Goal: Information Seeking & Learning: Check status

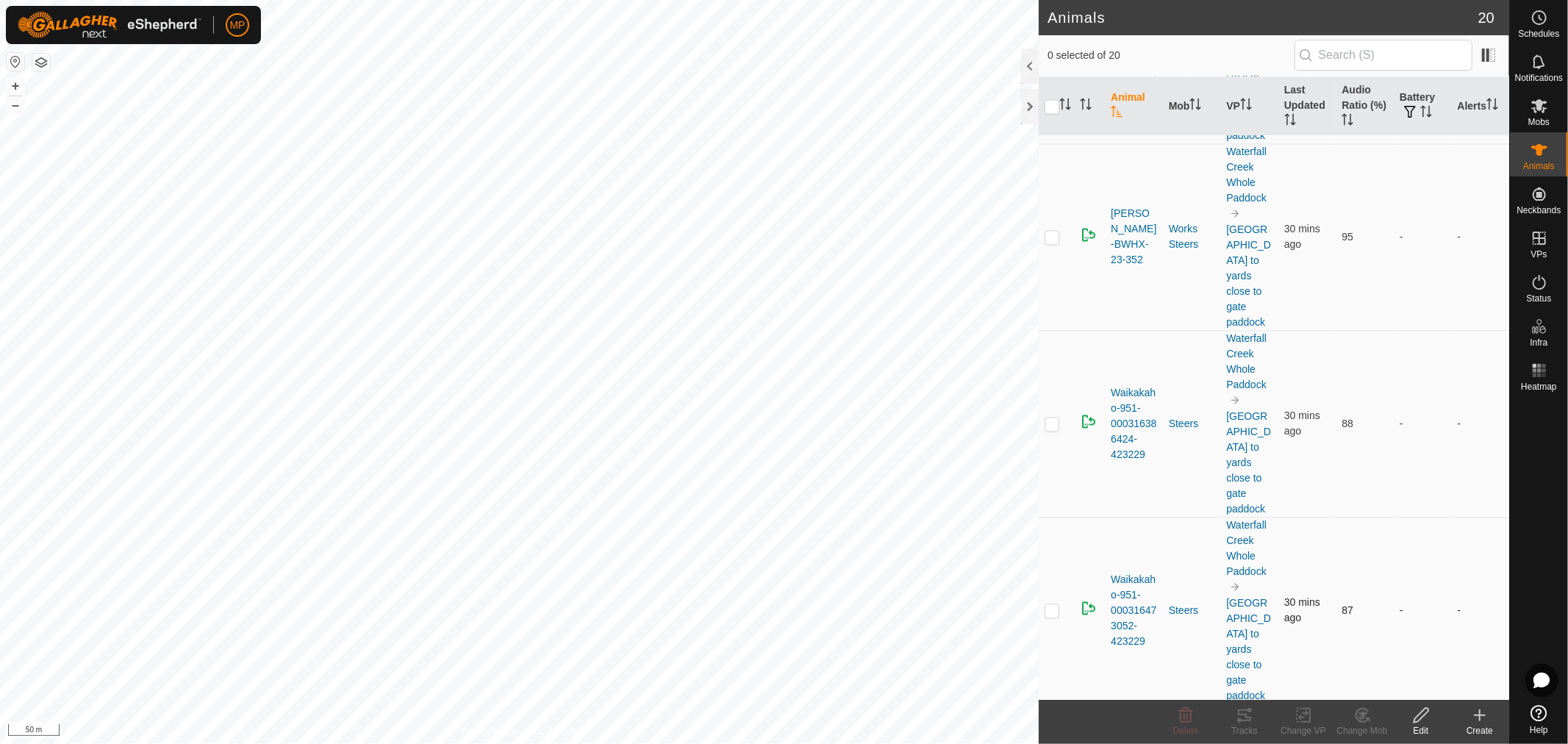
scroll to position [2636, 0]
click at [1409, 94] on th "Battery" at bounding box center [1423, 106] width 58 height 59
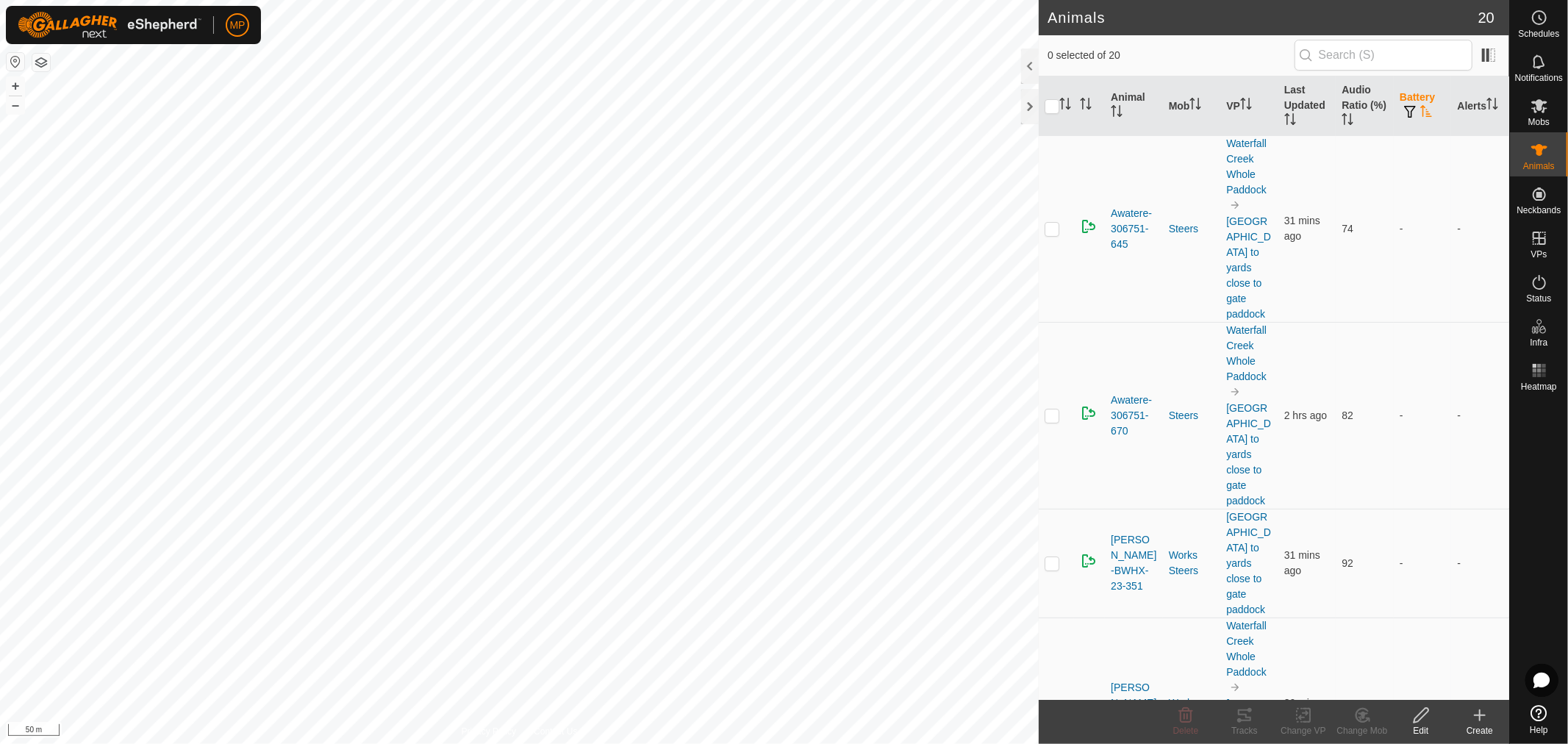
click at [1409, 94] on th "Battery" at bounding box center [1423, 106] width 58 height 59
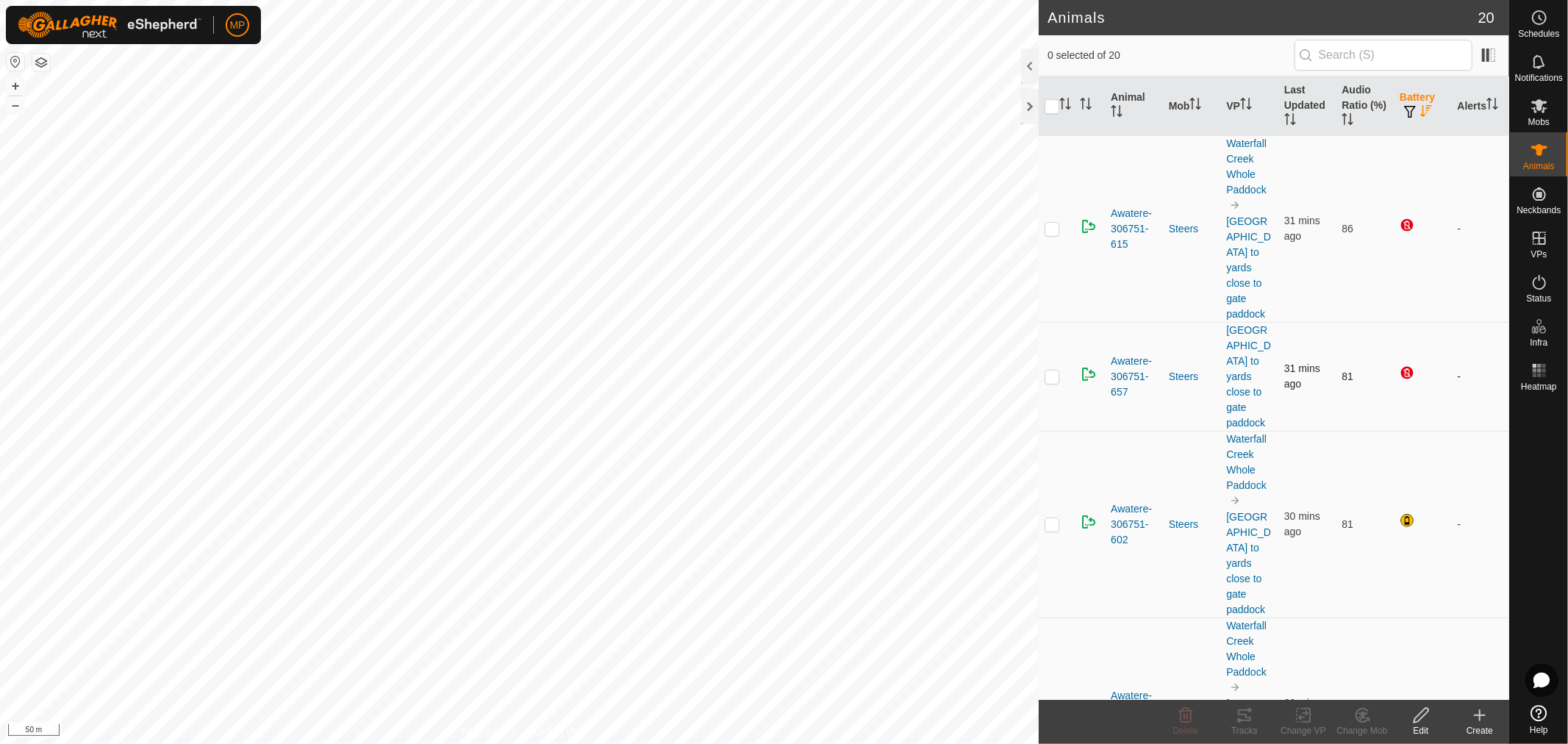
click at [1052, 371] on p-checkbox at bounding box center [1052, 377] width 14 height 12
checkbox input "true"
click at [1057, 223] on p-checkbox at bounding box center [1052, 229] width 14 height 12
click at [1061, 223] on td at bounding box center [1057, 229] width 36 height 187
checkbox input "false"
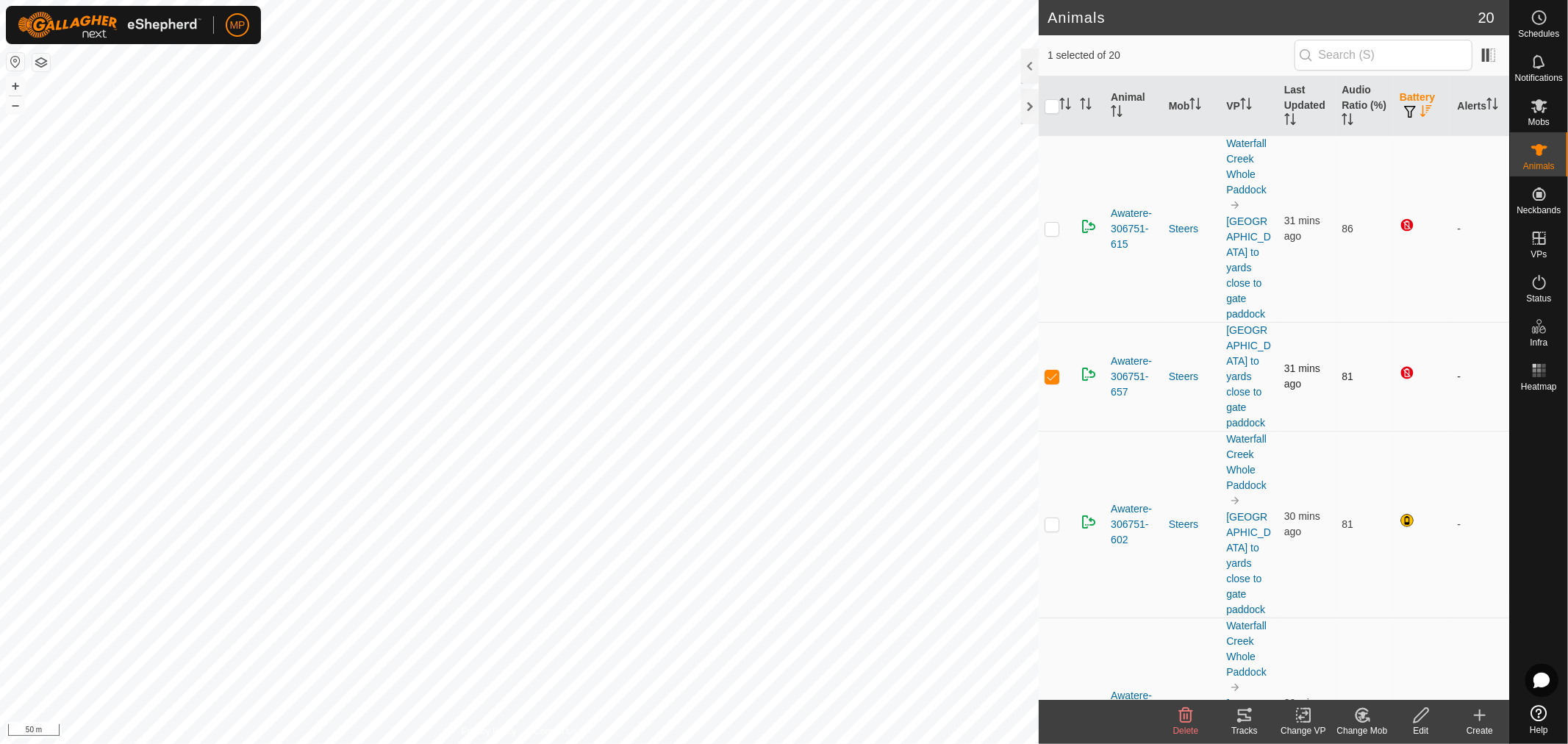
click at [1052, 371] on p-checkbox at bounding box center [1052, 377] width 14 height 12
checkbox input "false"
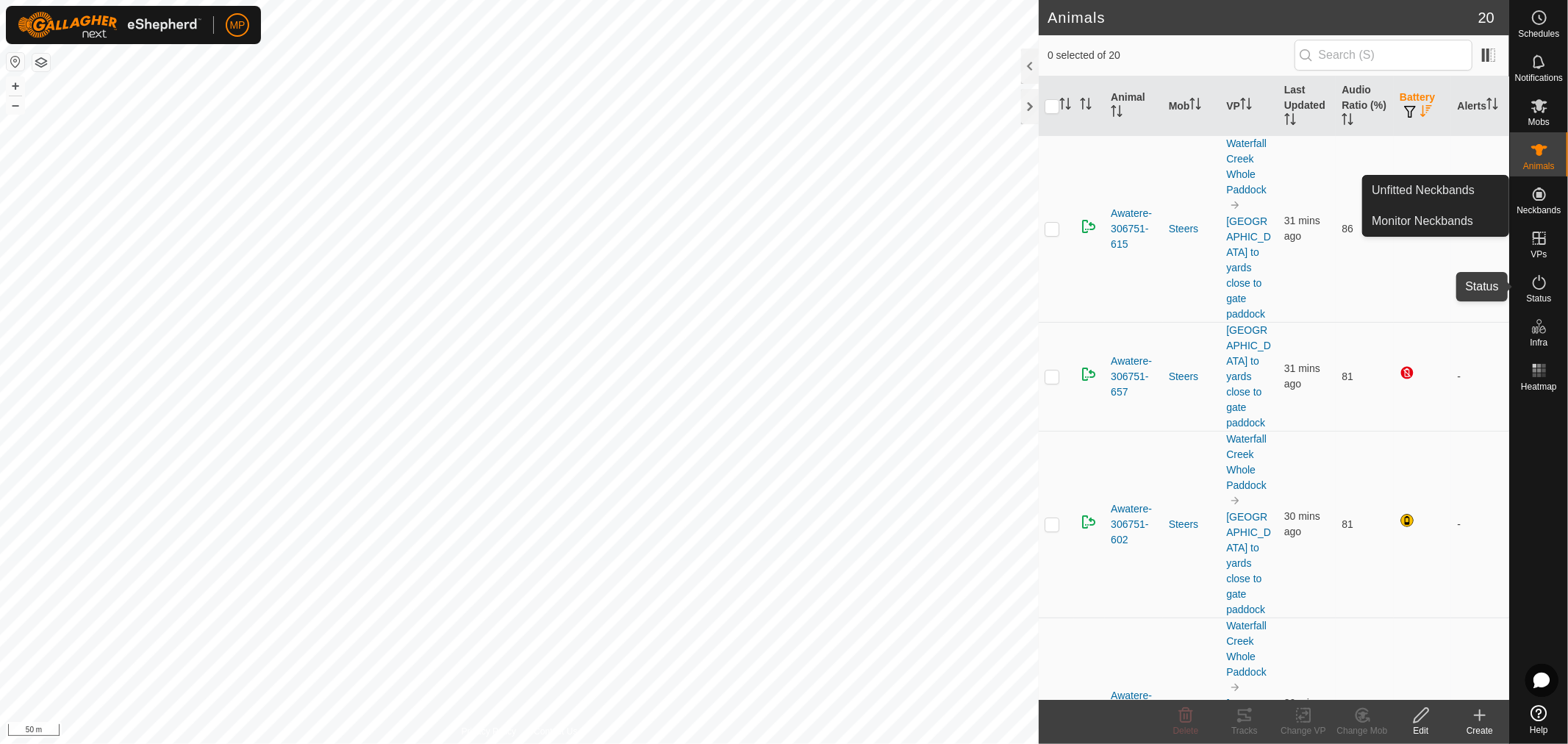
drag, startPoint x: 1542, startPoint y: 284, endPoint x: 1511, endPoint y: 288, distance: 31.3
click at [1542, 284] on icon at bounding box center [1539, 282] width 18 height 18
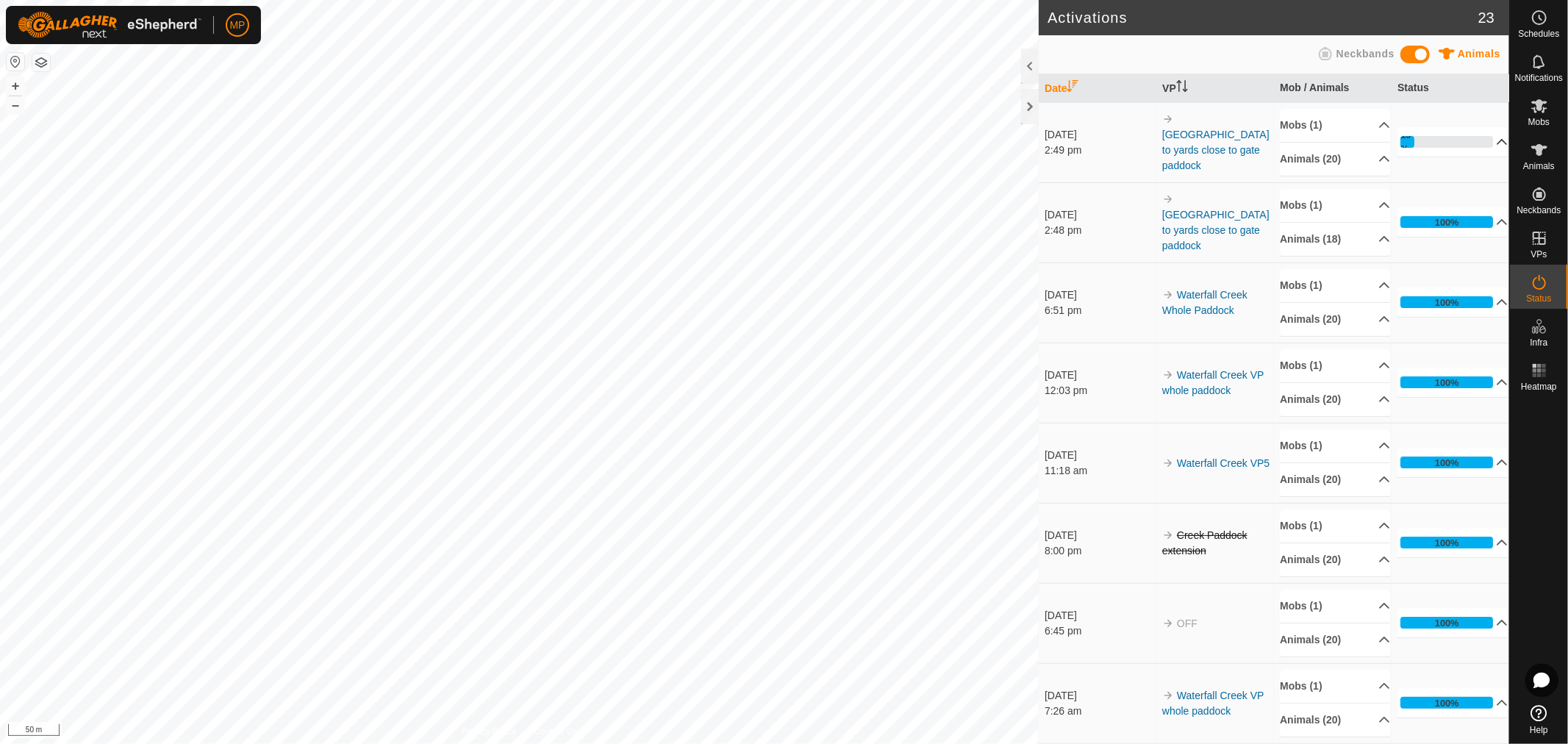
click at [1483, 143] on p-accordion-header "15%" at bounding box center [1453, 142] width 110 height 30
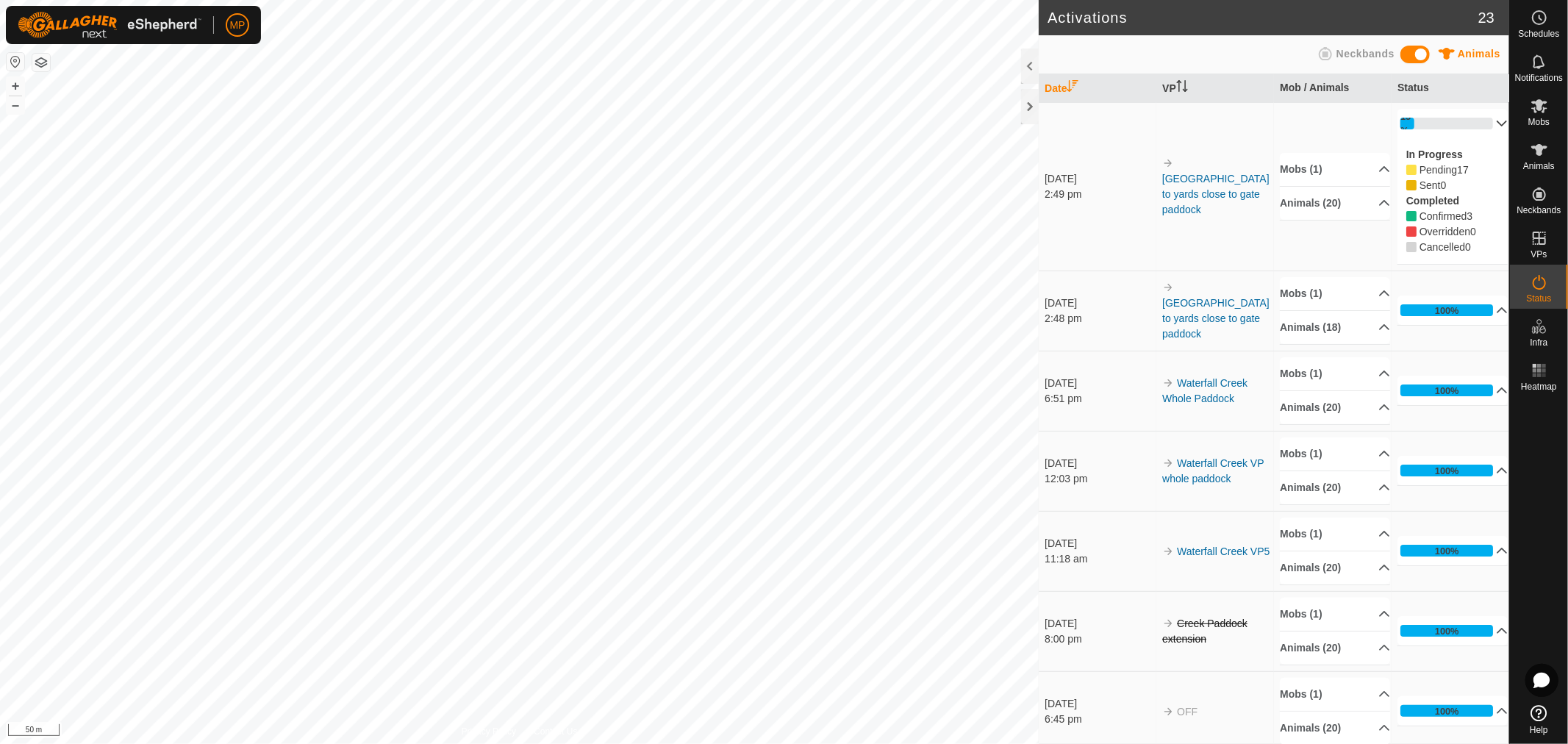
click at [1483, 120] on p-accordion-header "15%" at bounding box center [1453, 123] width 110 height 30
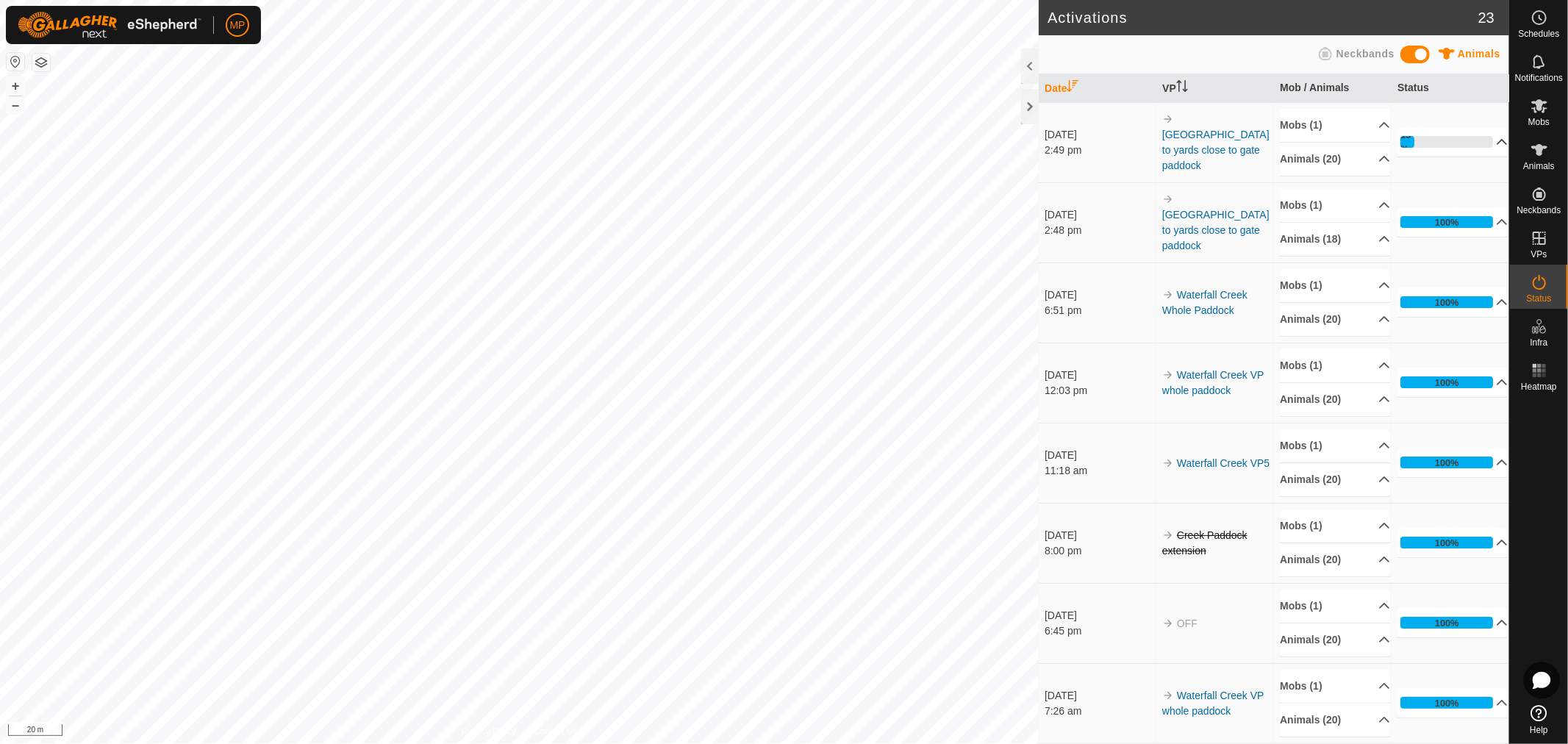
click at [1538, 680] on icon at bounding box center [1541, 680] width 18 height 17
click at [1481, 146] on p-accordion-header "15%" at bounding box center [1453, 142] width 110 height 30
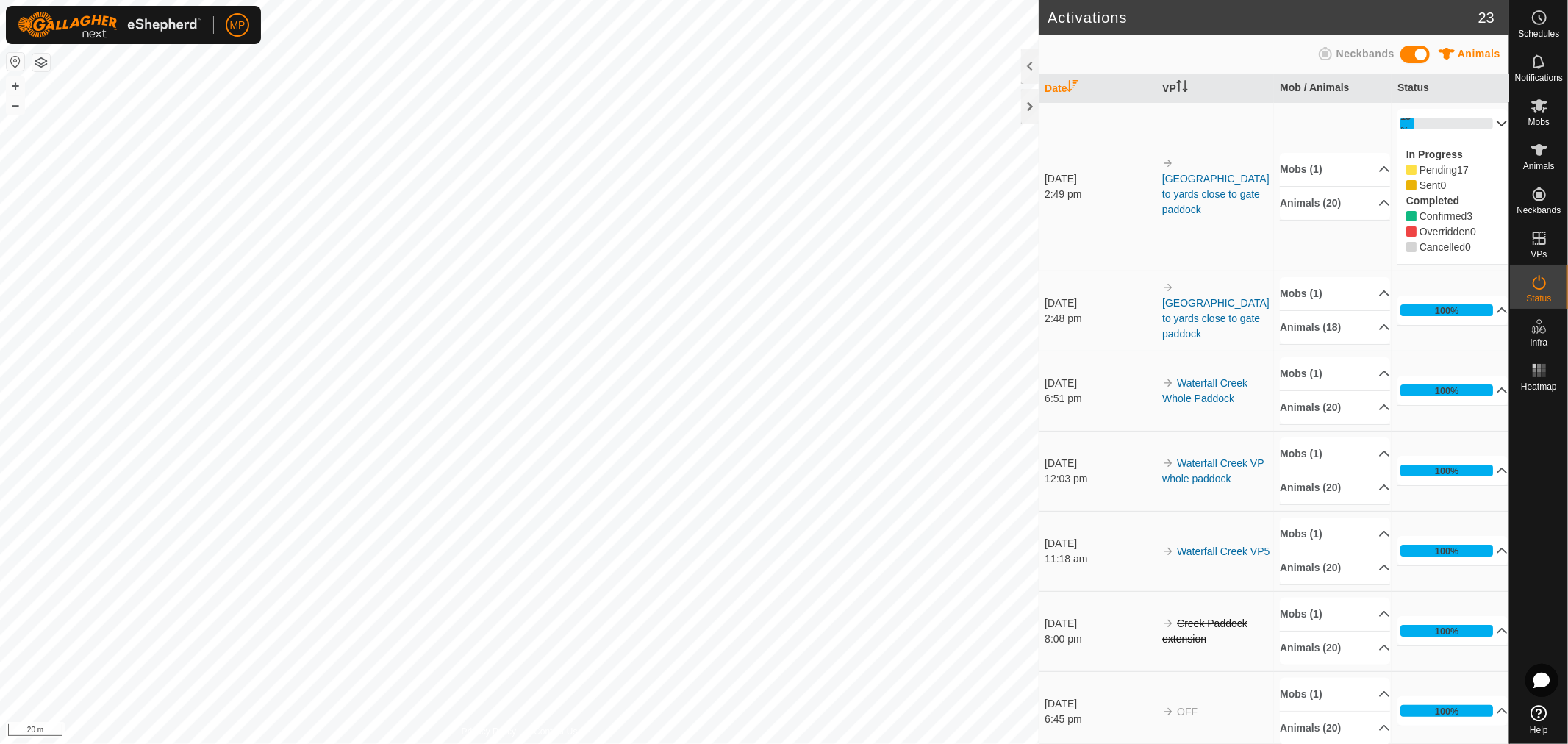
click at [1482, 130] on p-accordion-header "15%" at bounding box center [1453, 123] width 110 height 30
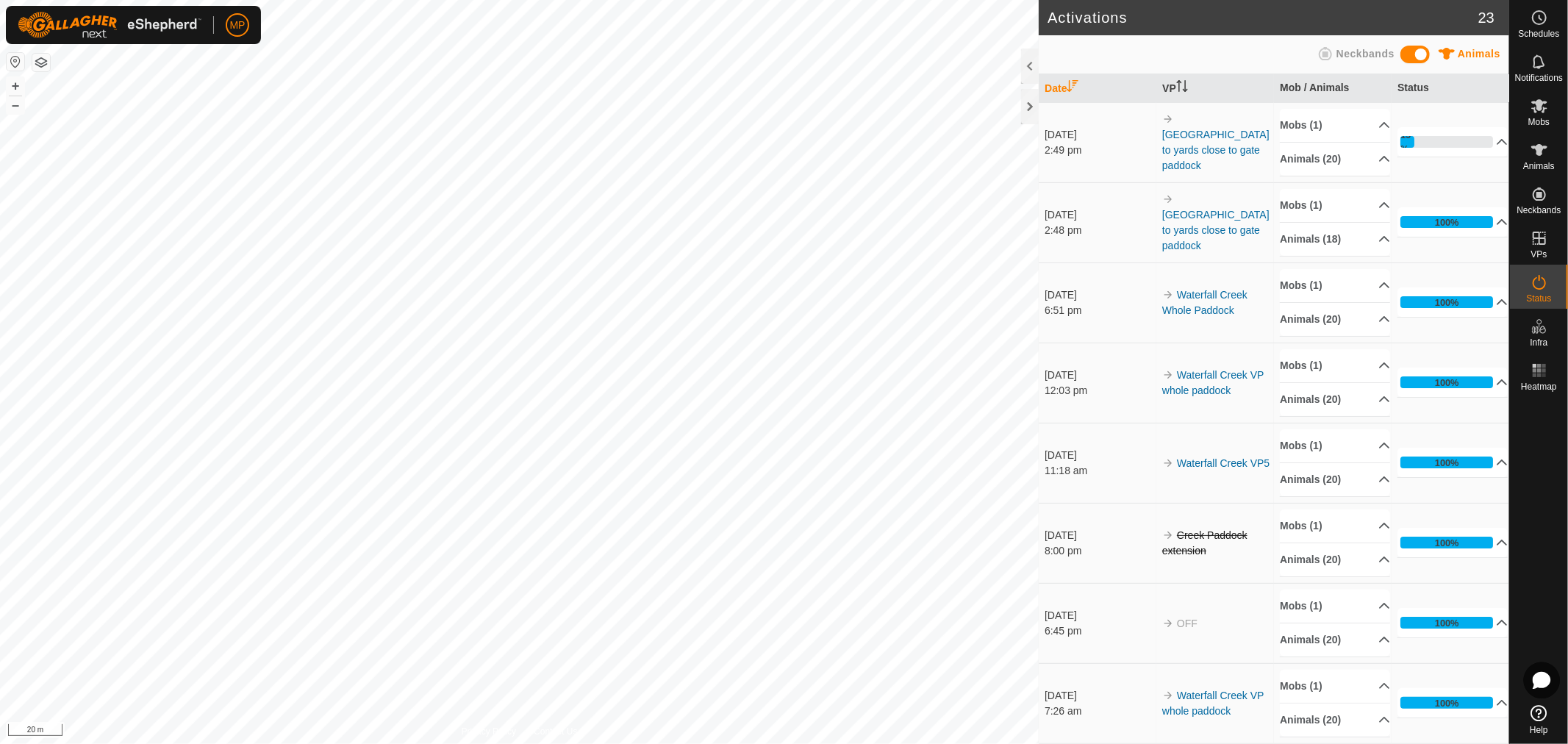
click at [1537, 685] on icon at bounding box center [1541, 680] width 18 height 17
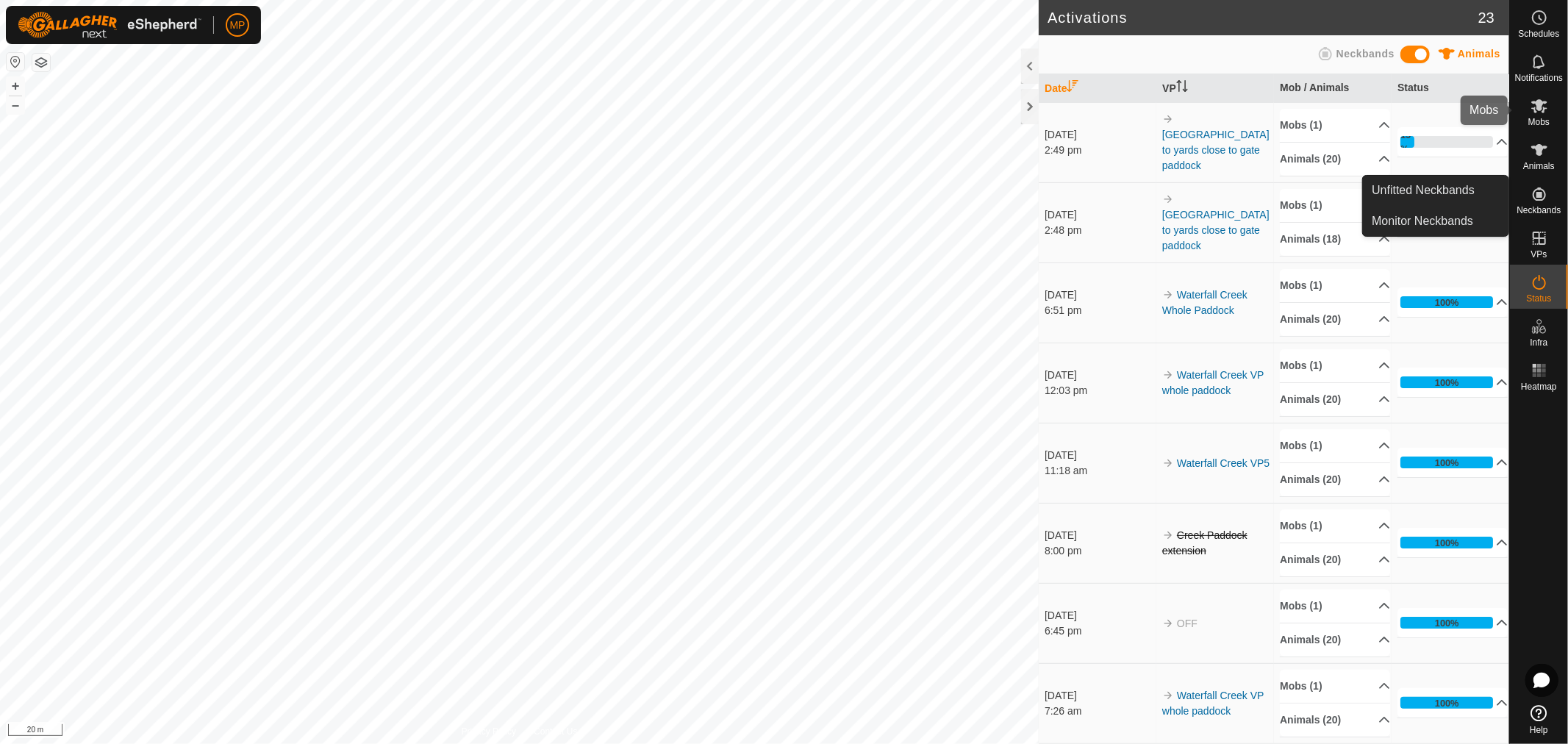
click at [1542, 103] on icon at bounding box center [1539, 106] width 16 height 14
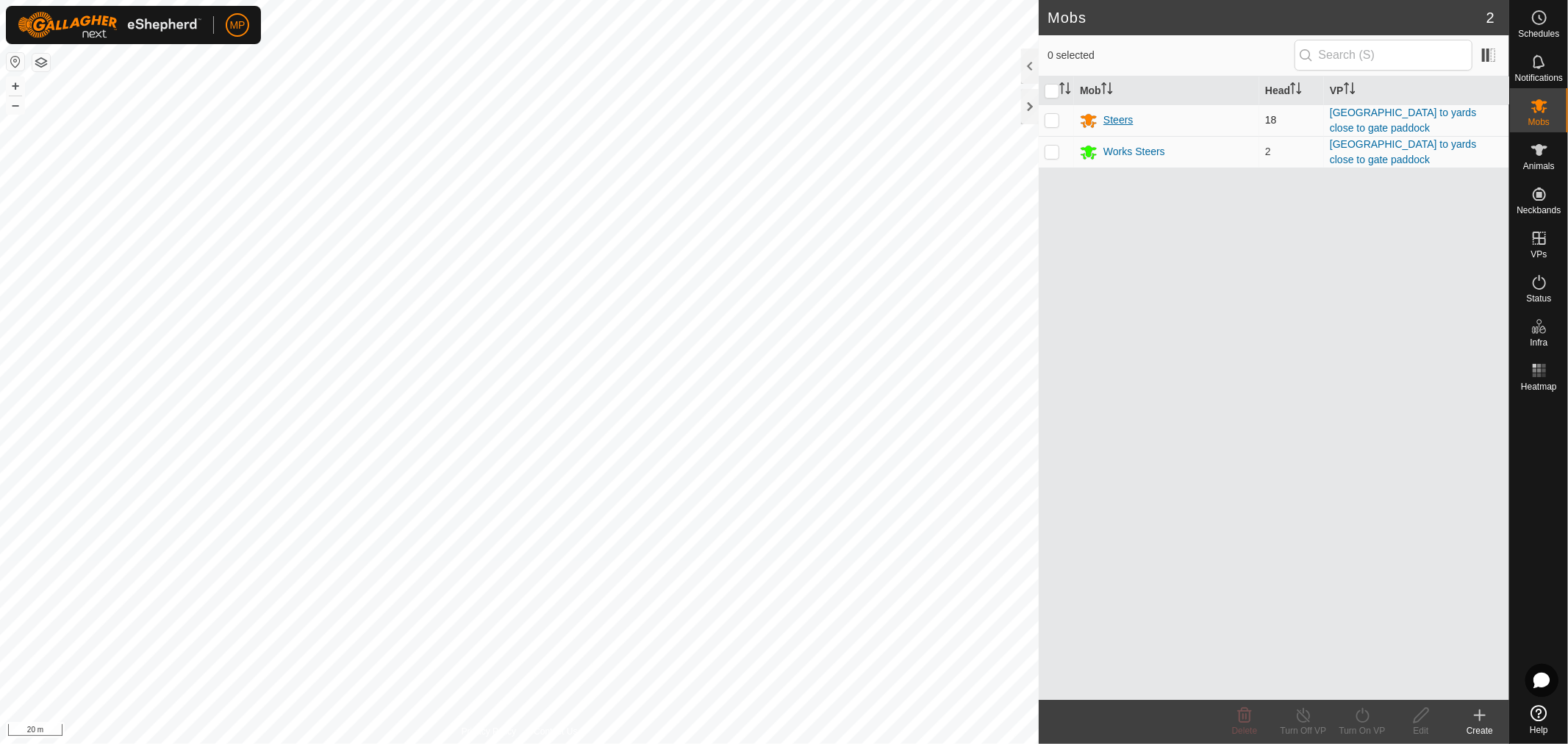
click at [1121, 115] on div "Steers" at bounding box center [1118, 120] width 30 height 15
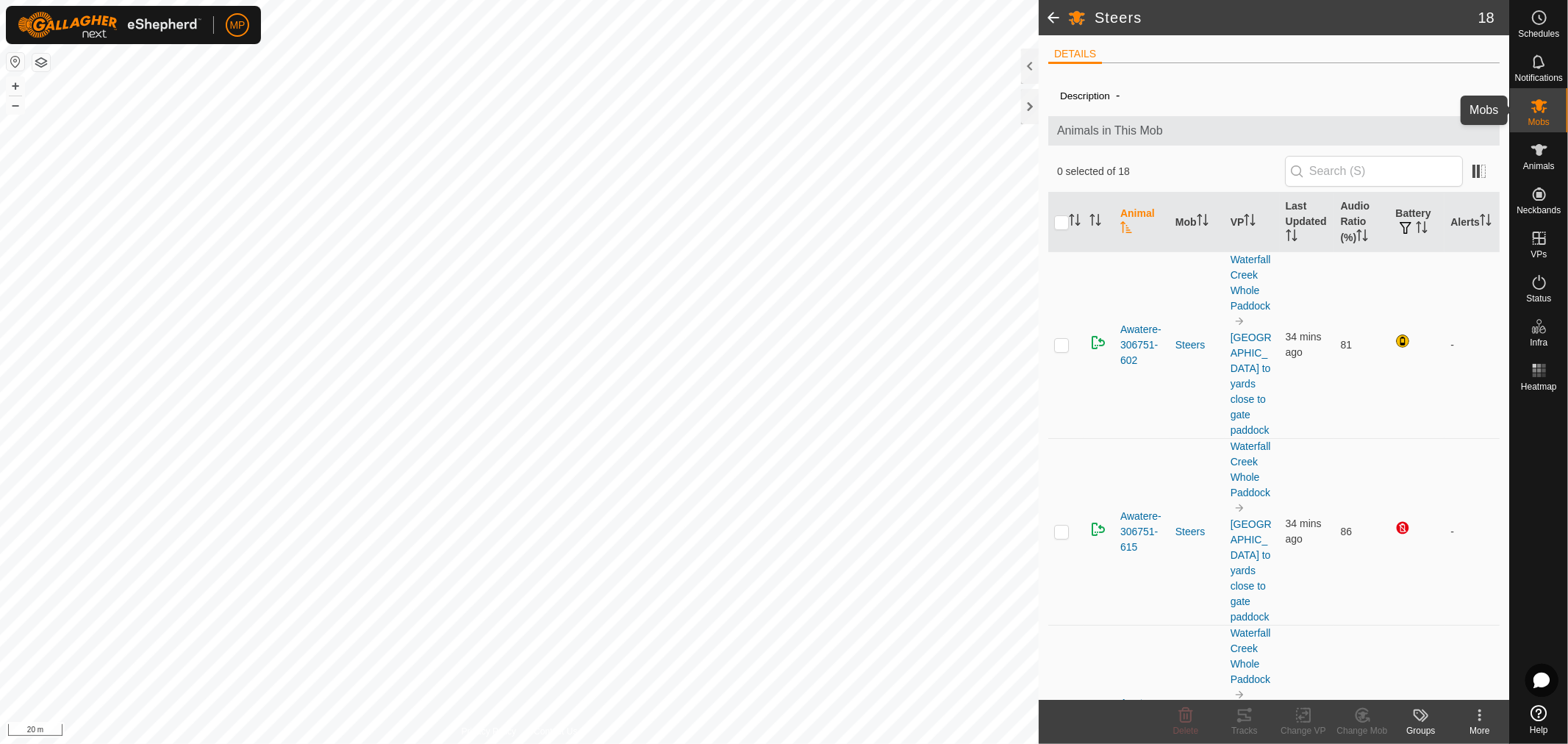
click at [1548, 111] on es-mob-svg-icon at bounding box center [1539, 106] width 26 height 24
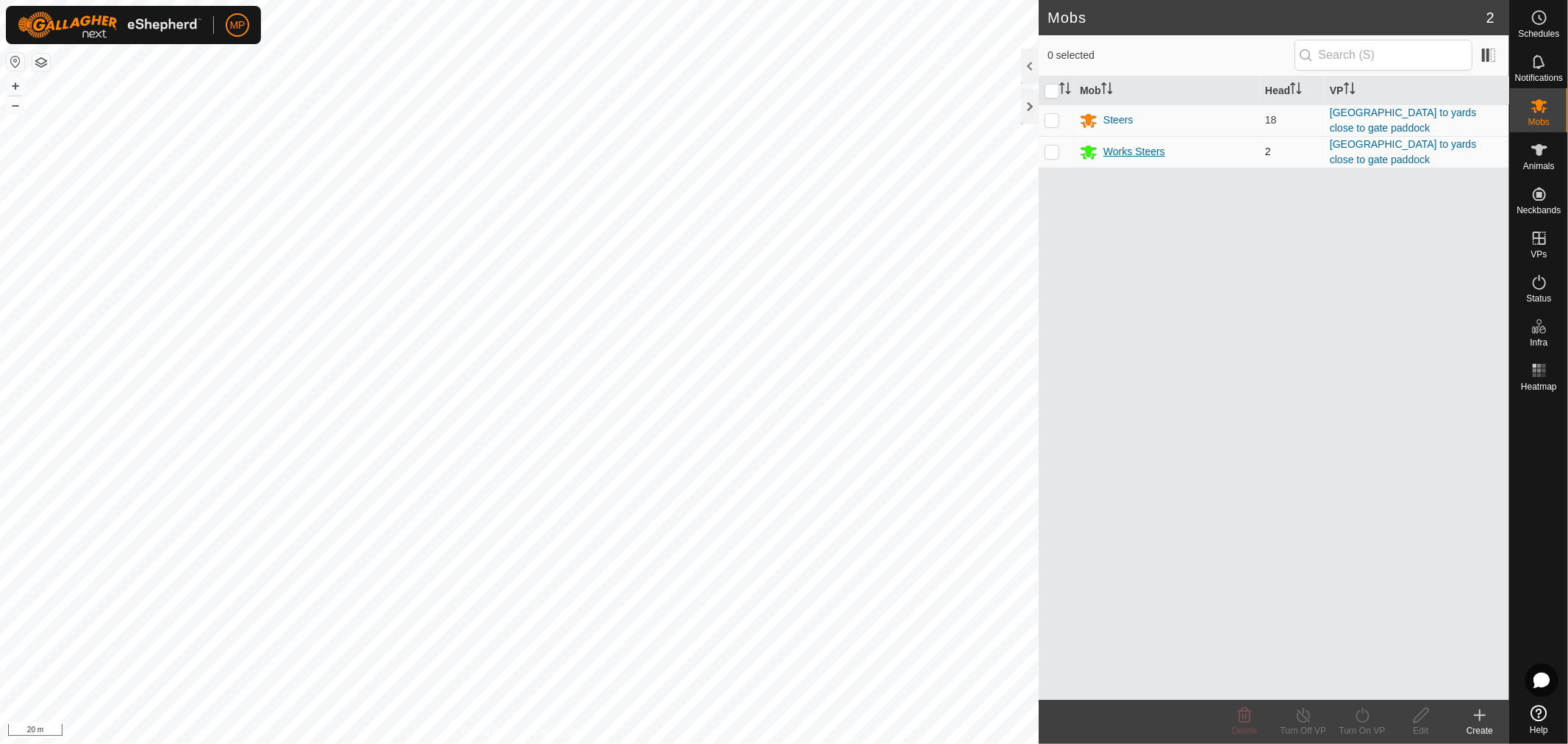
click at [1146, 152] on div "Works Steers" at bounding box center [1134, 152] width 62 height 15
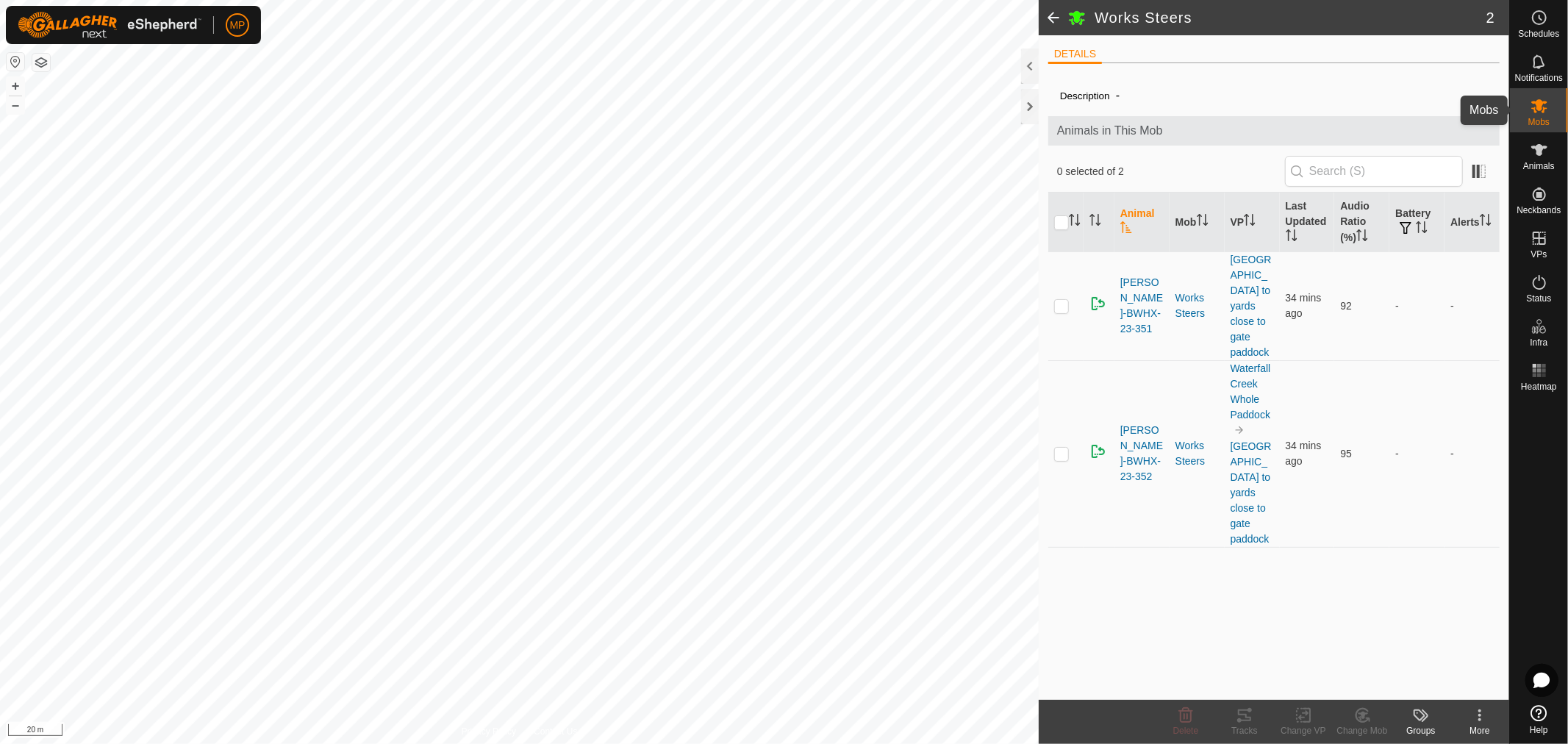
click at [1531, 109] on icon at bounding box center [1539, 105] width 18 height 18
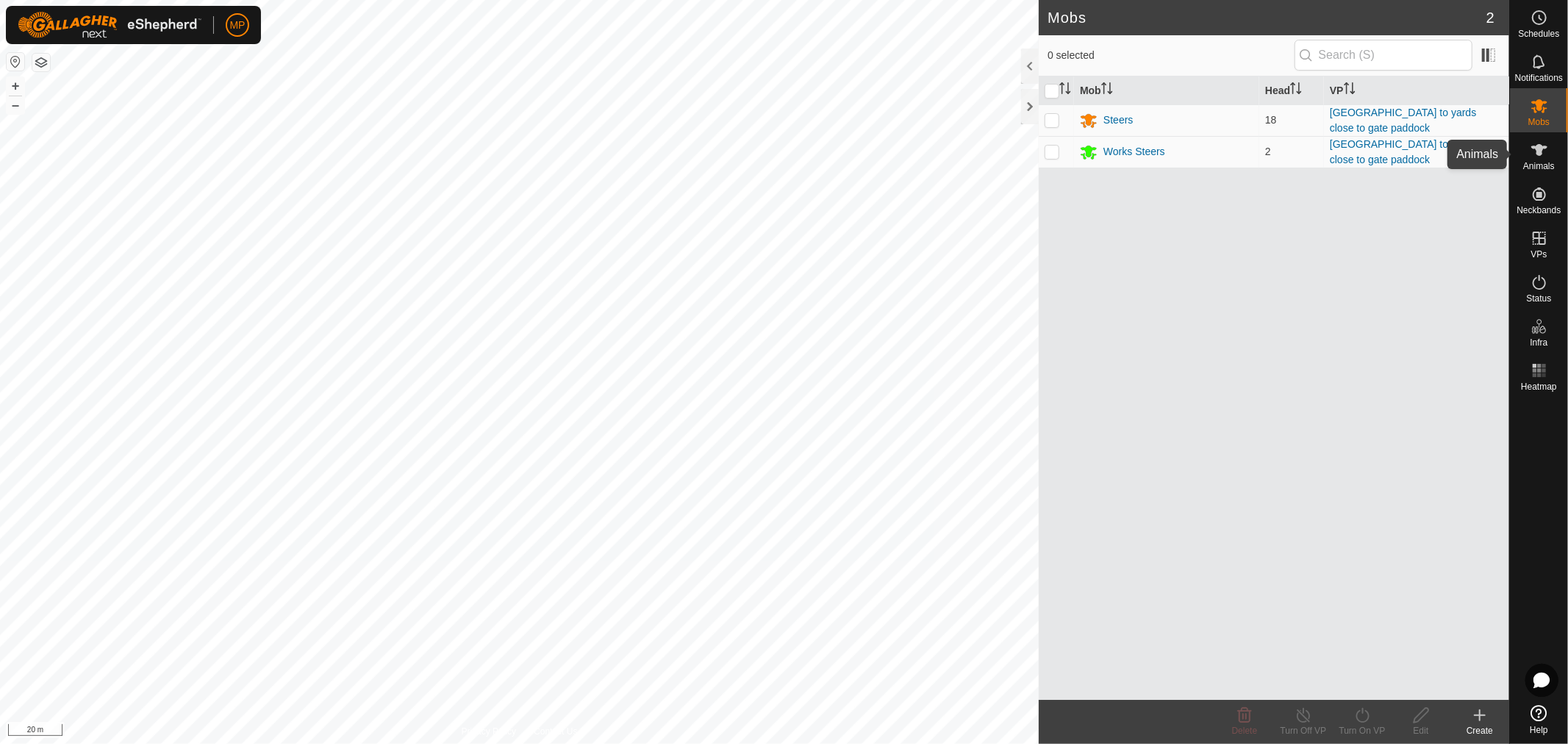
click at [1531, 157] on icon at bounding box center [1539, 149] width 18 height 18
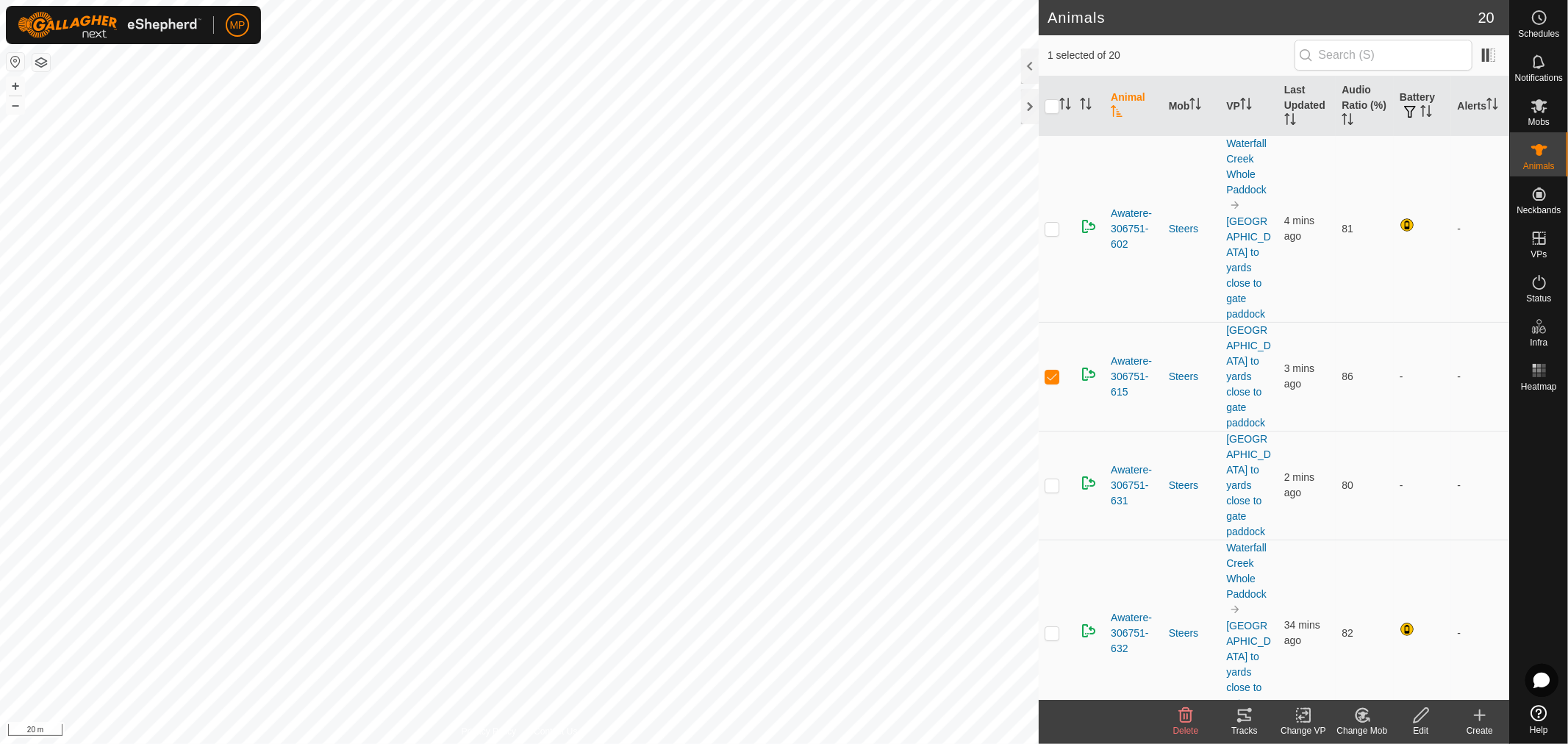
checkbox input "false"
click at [1405, 94] on th "Battery" at bounding box center [1423, 106] width 58 height 59
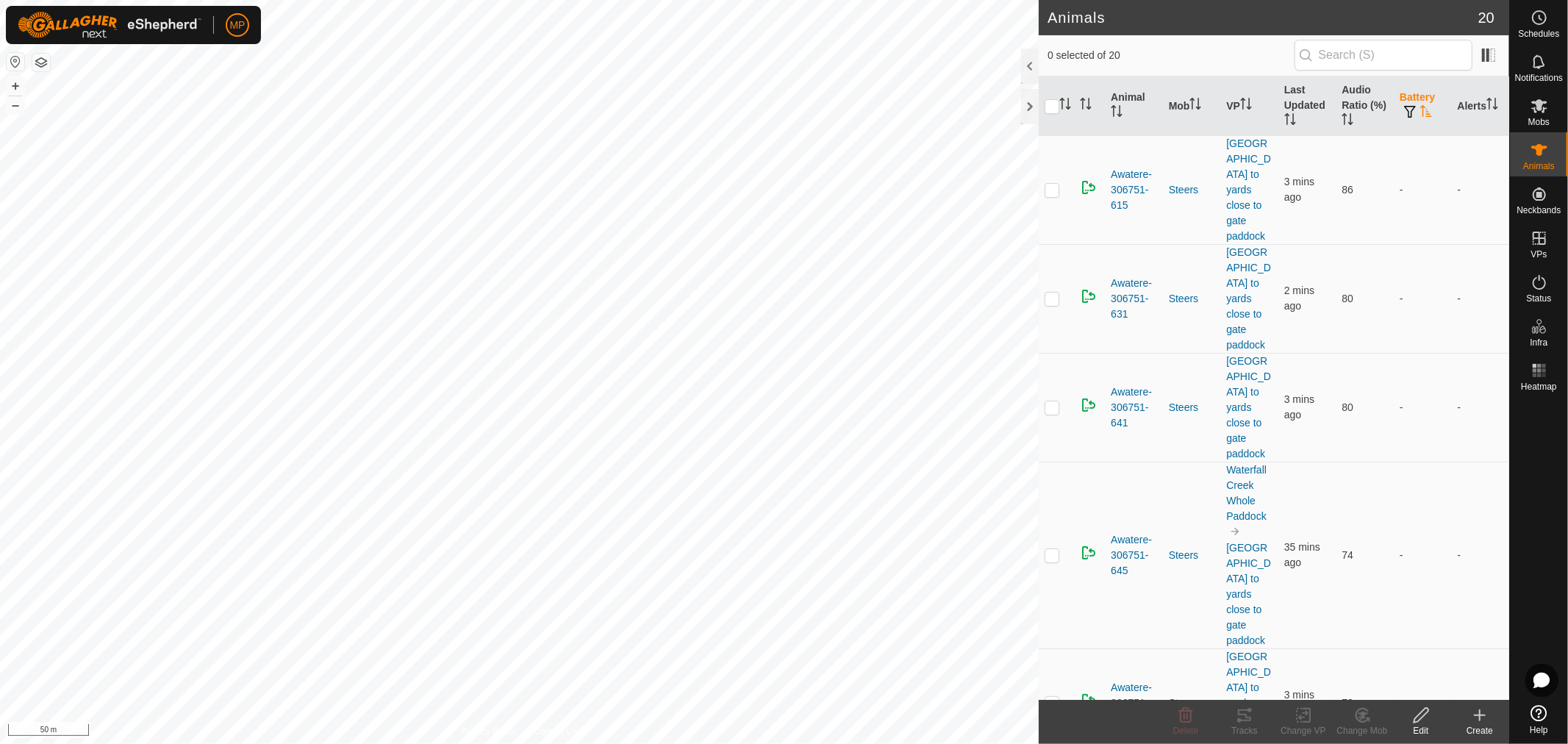
click at [1405, 94] on th "Battery" at bounding box center [1423, 106] width 58 height 59
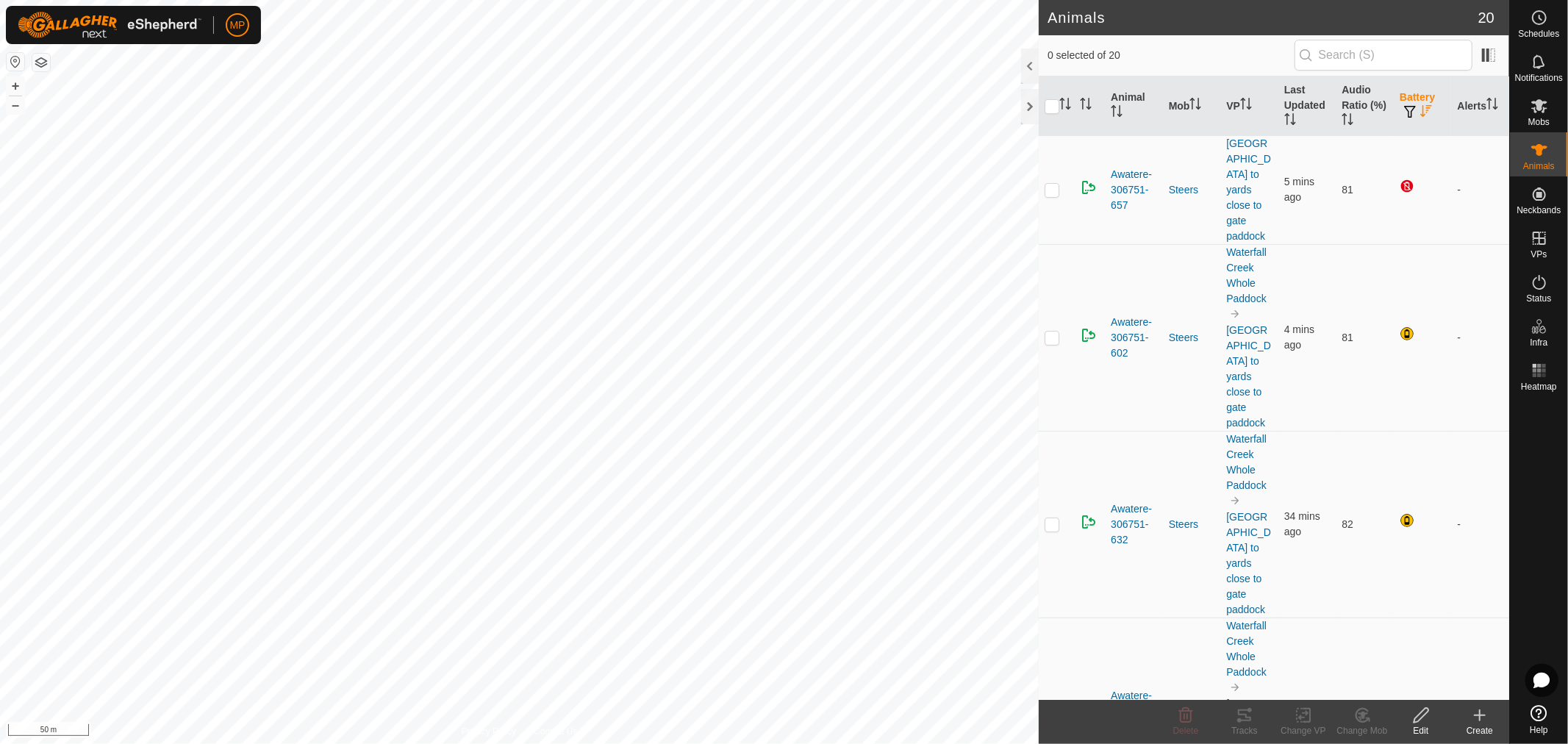
click at [1413, 91] on th "Battery" at bounding box center [1423, 106] width 58 height 59
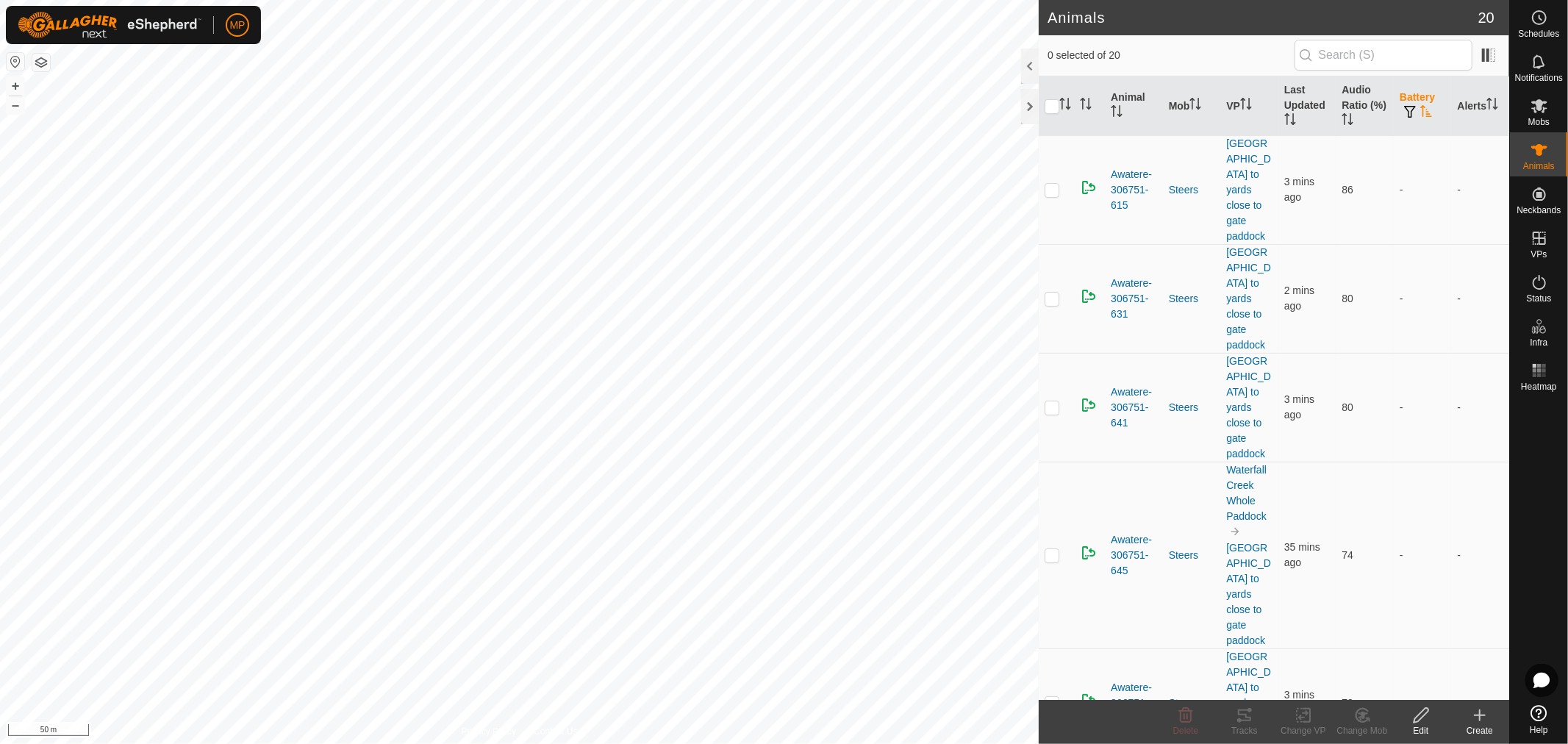
click at [1413, 91] on th "Battery" at bounding box center [1423, 106] width 58 height 59
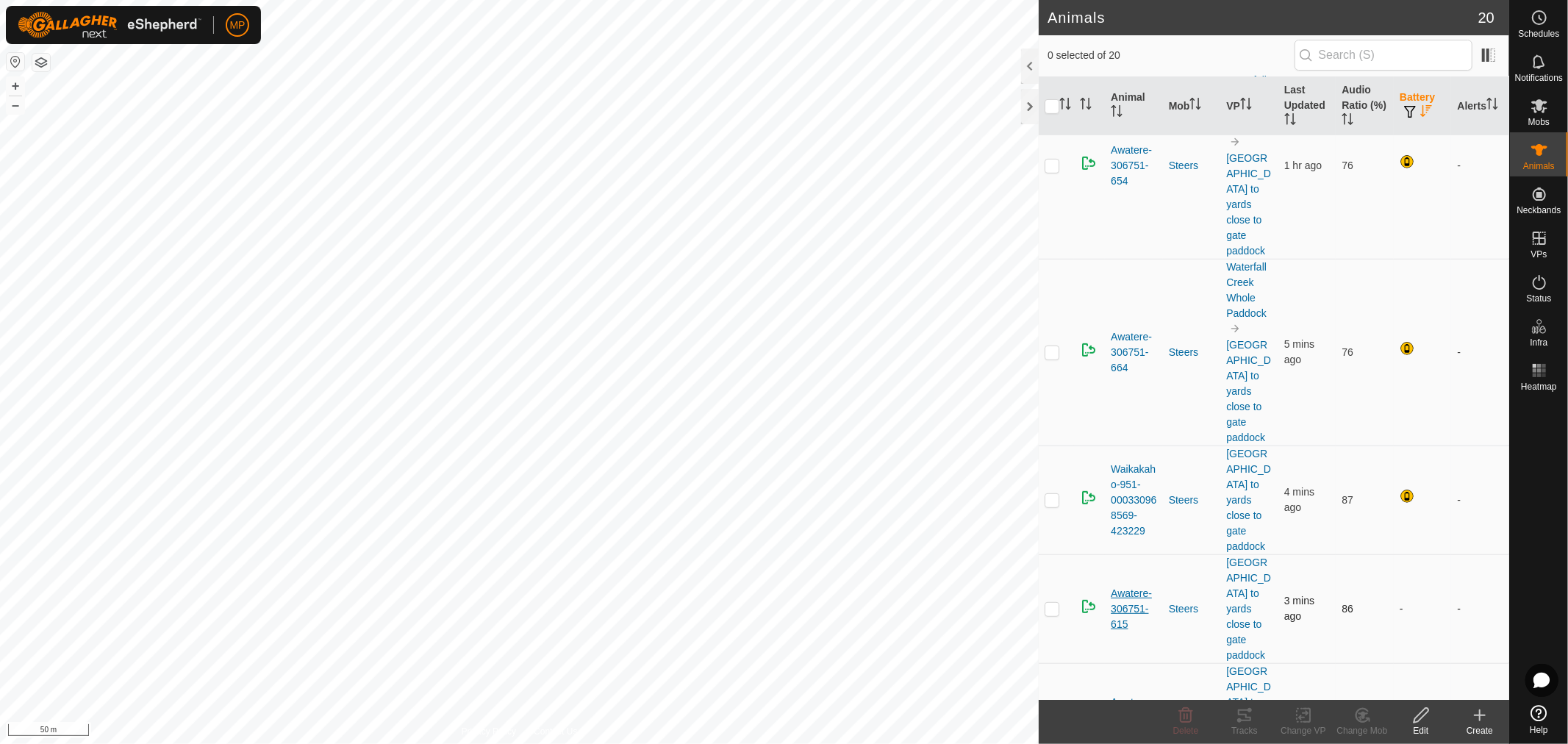
scroll to position [137, 0]
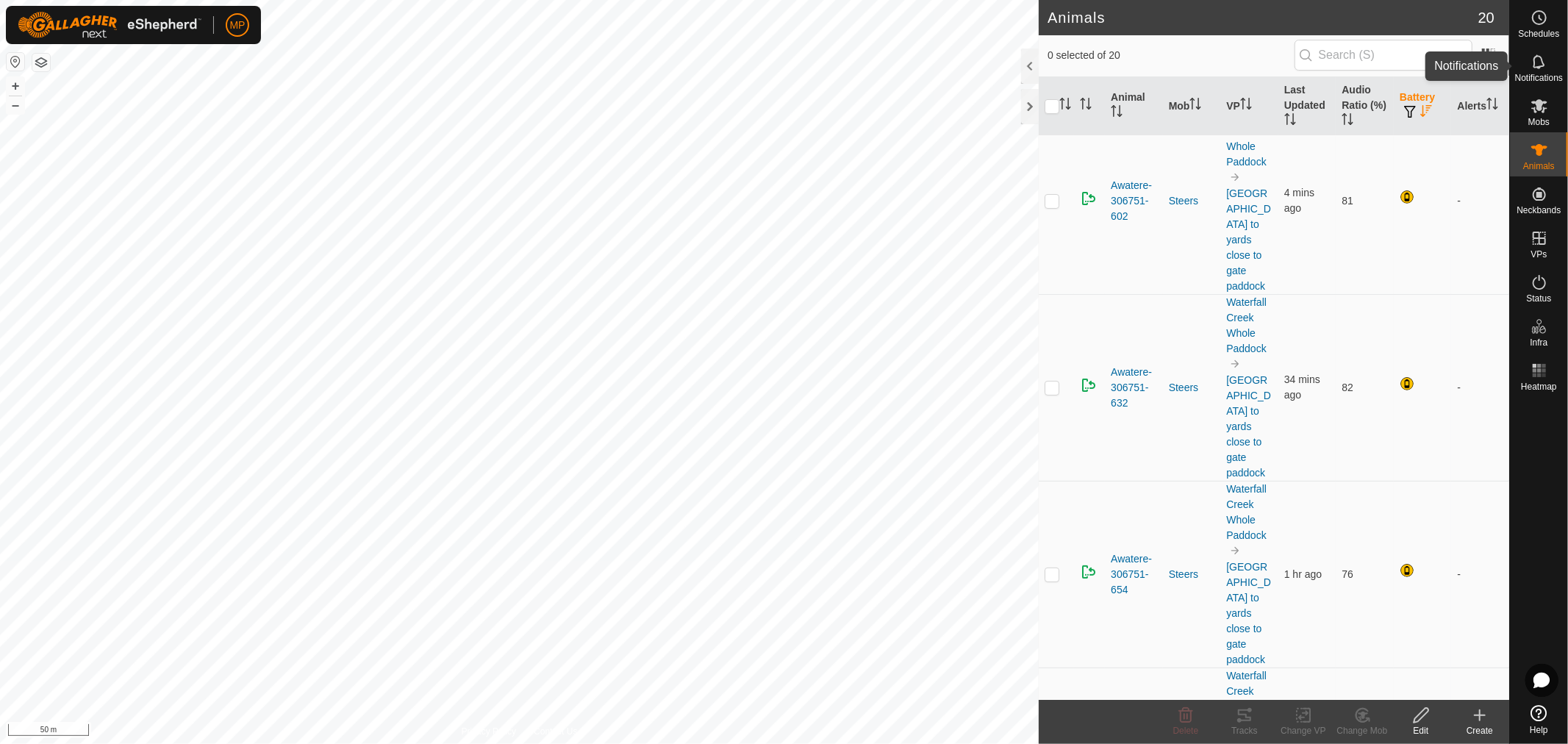
click at [1532, 67] on icon at bounding box center [1539, 61] width 18 height 18
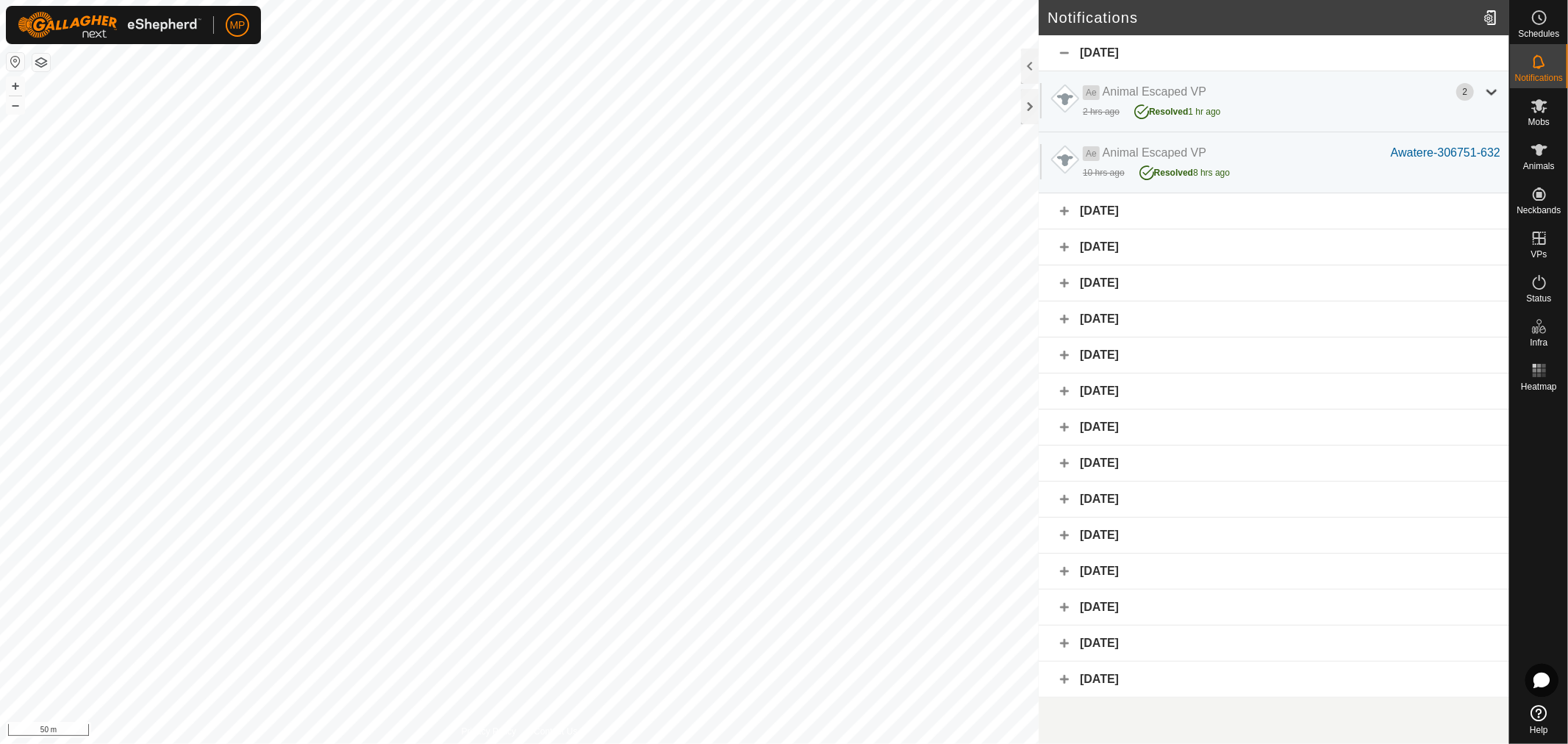
click at [1537, 69] on icon at bounding box center [1539, 61] width 18 height 18
click at [1540, 148] on icon at bounding box center [1539, 150] width 16 height 12
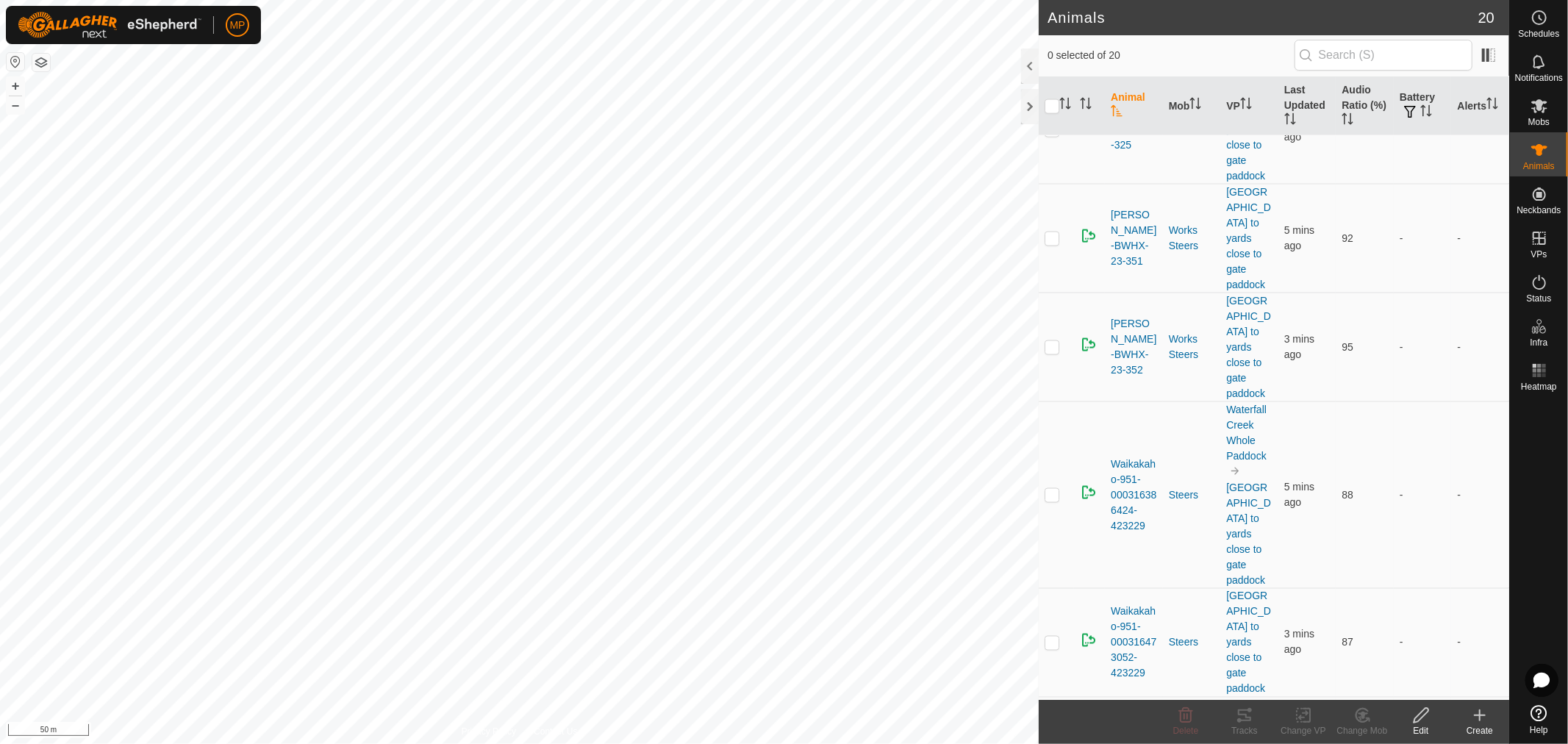
scroll to position [1854, 0]
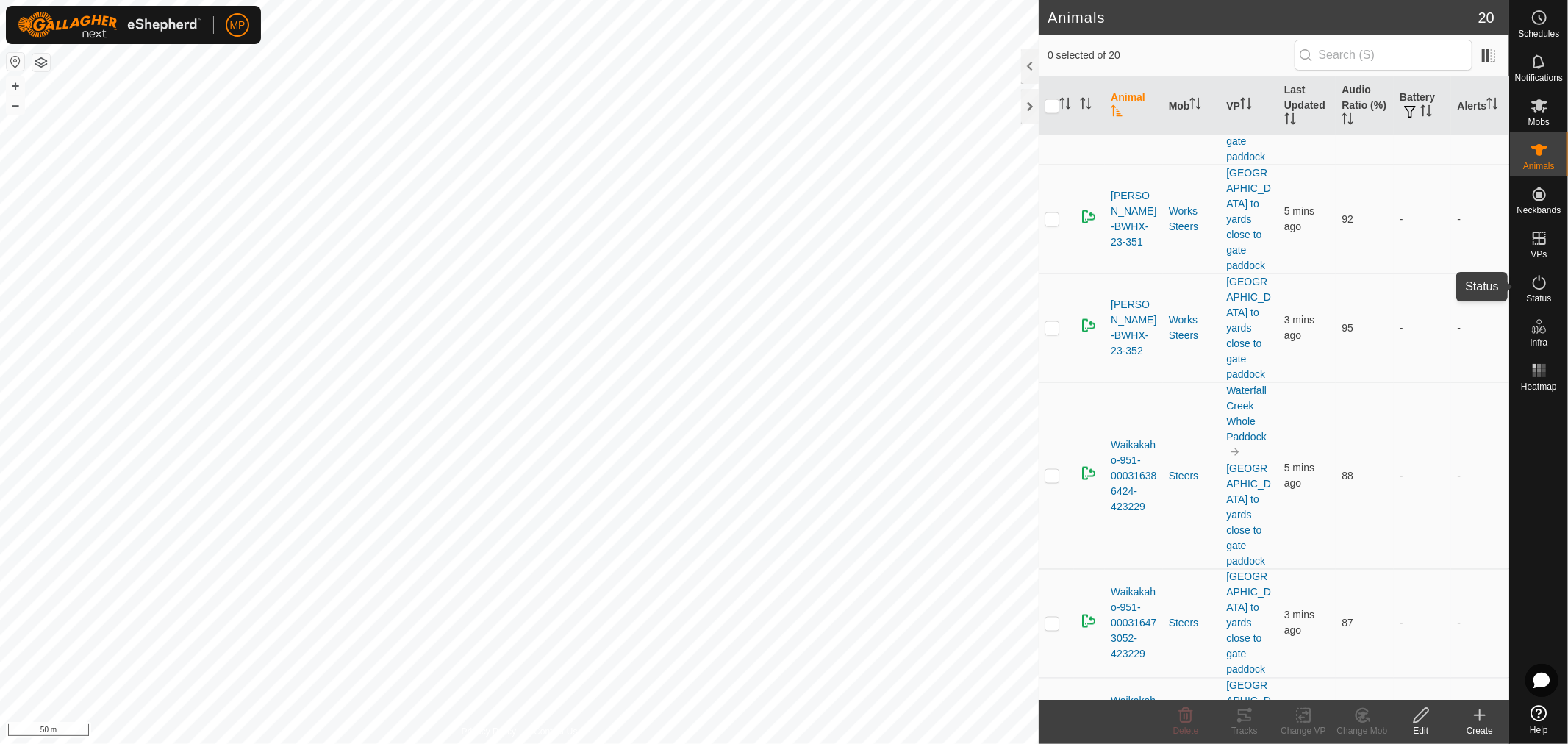
click at [1534, 283] on icon at bounding box center [1539, 282] width 18 height 18
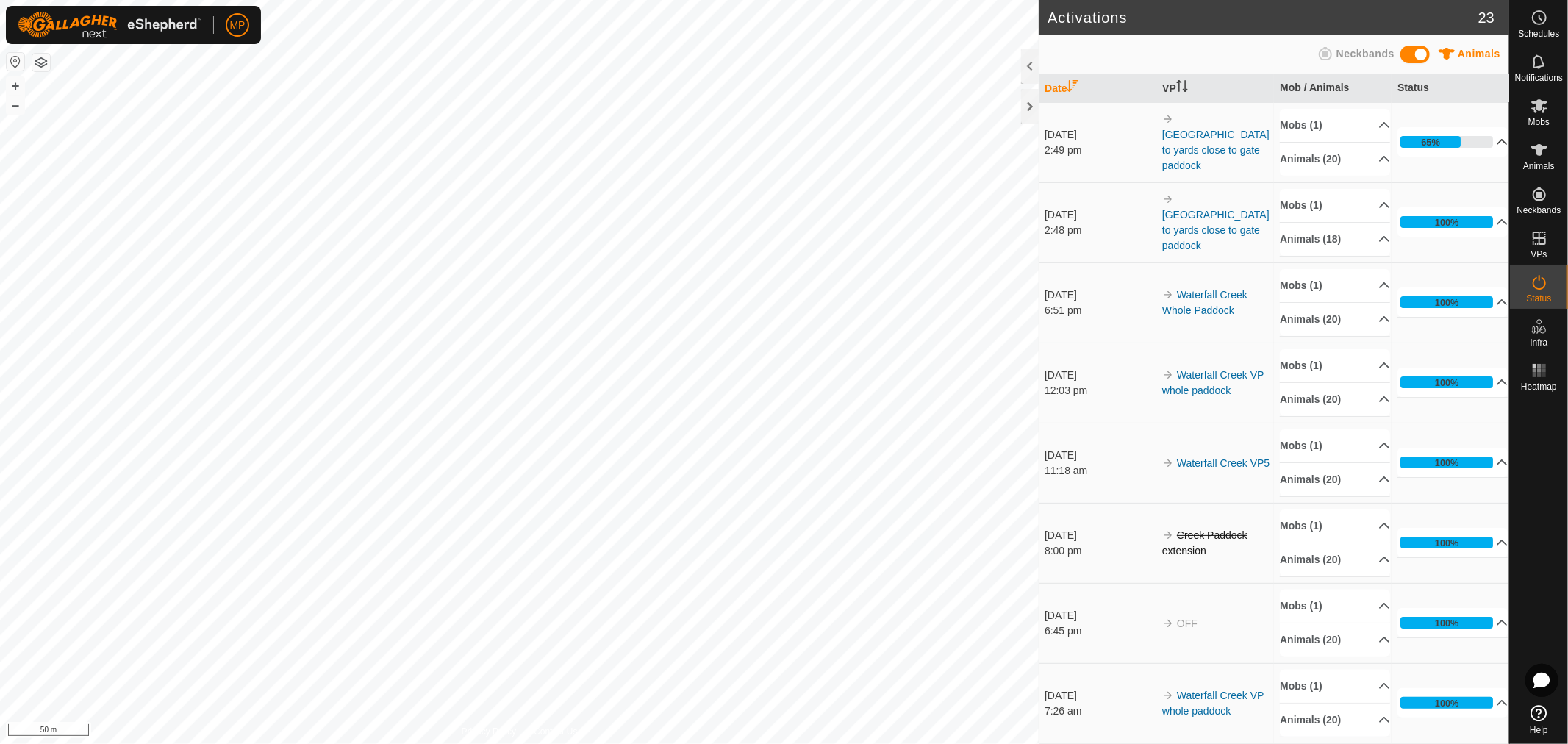
click at [1483, 144] on p-accordion-header "65%" at bounding box center [1453, 142] width 110 height 30
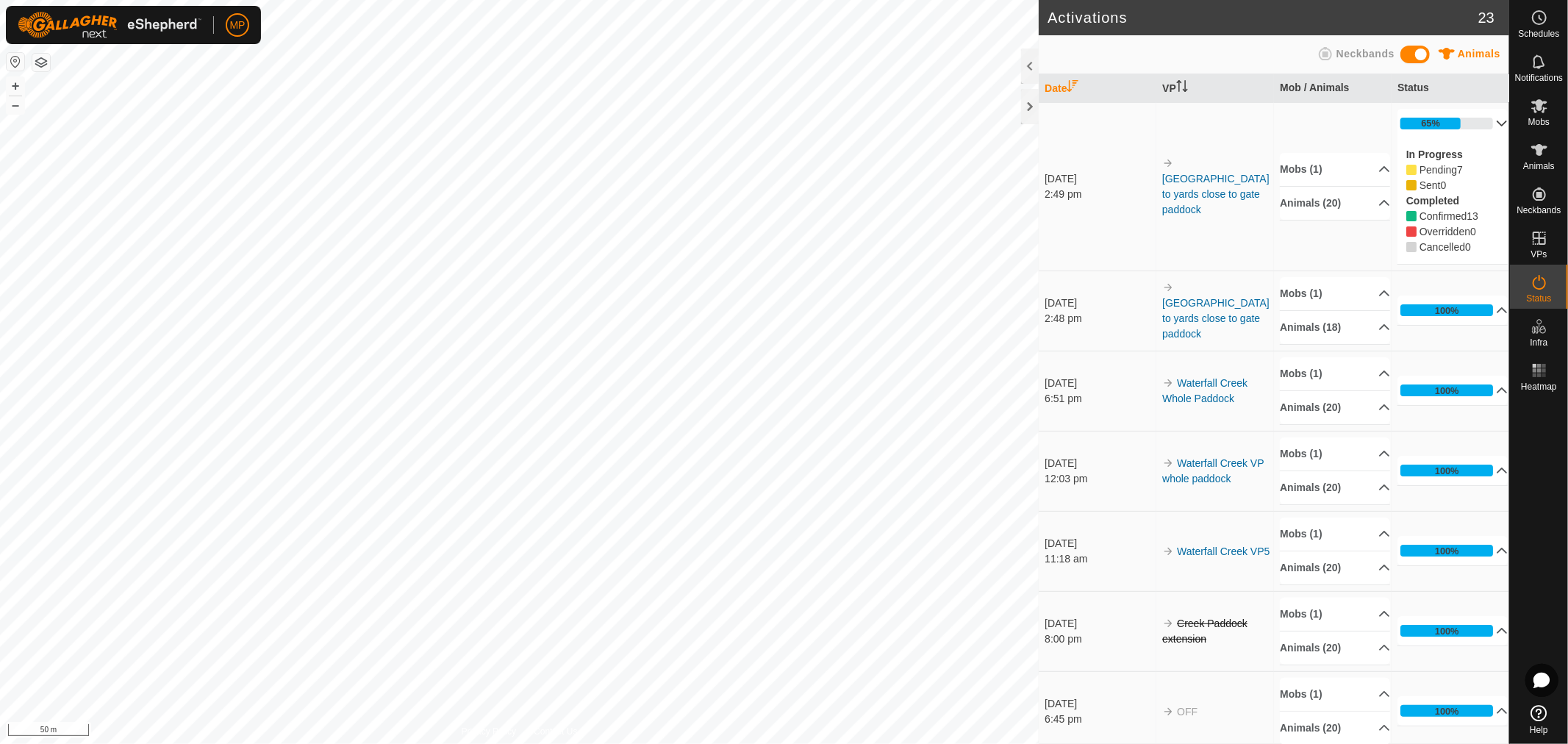
click at [1482, 120] on p-accordion-header "65%" at bounding box center [1453, 123] width 110 height 30
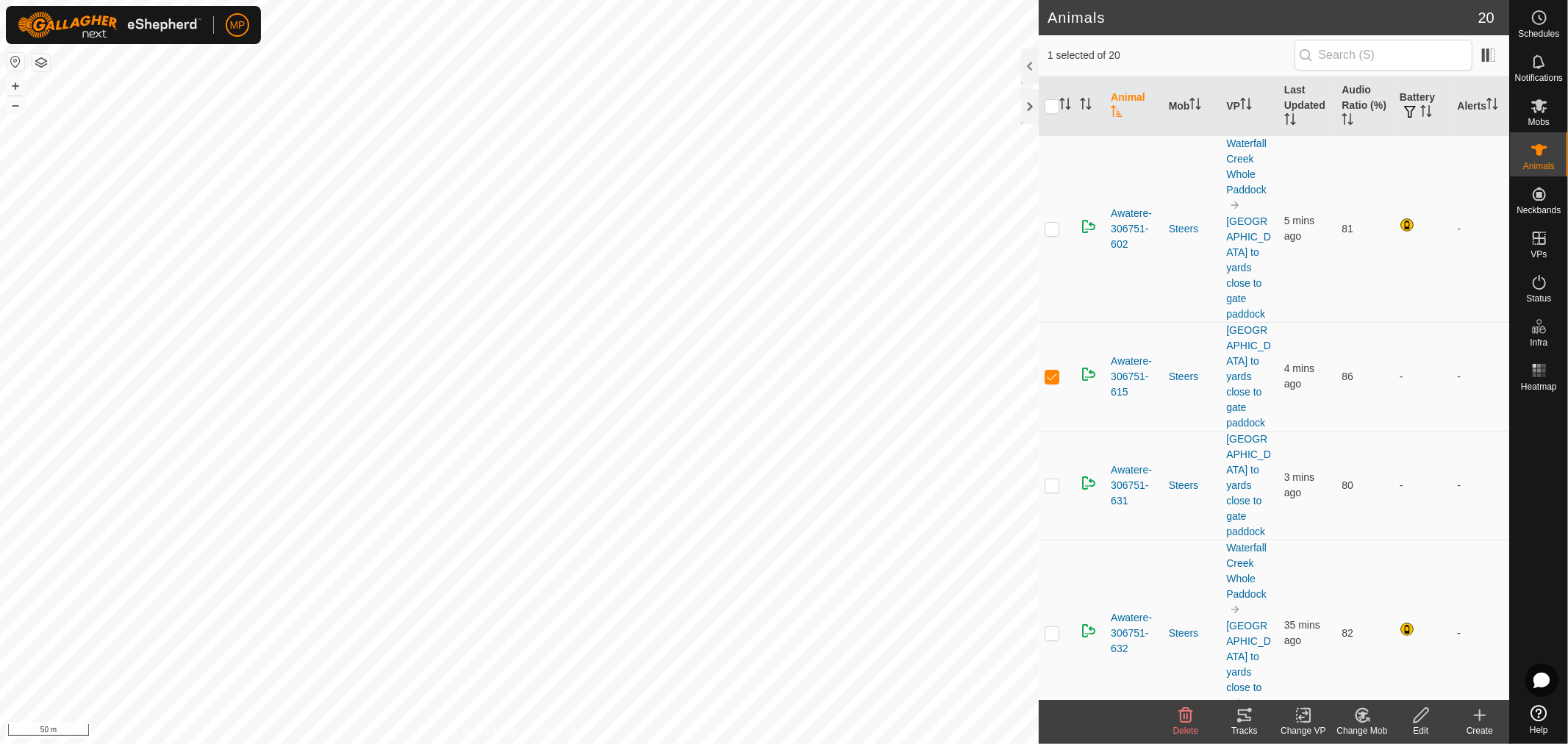
checkbox input "false"
click at [1413, 91] on th "Battery" at bounding box center [1423, 106] width 58 height 59
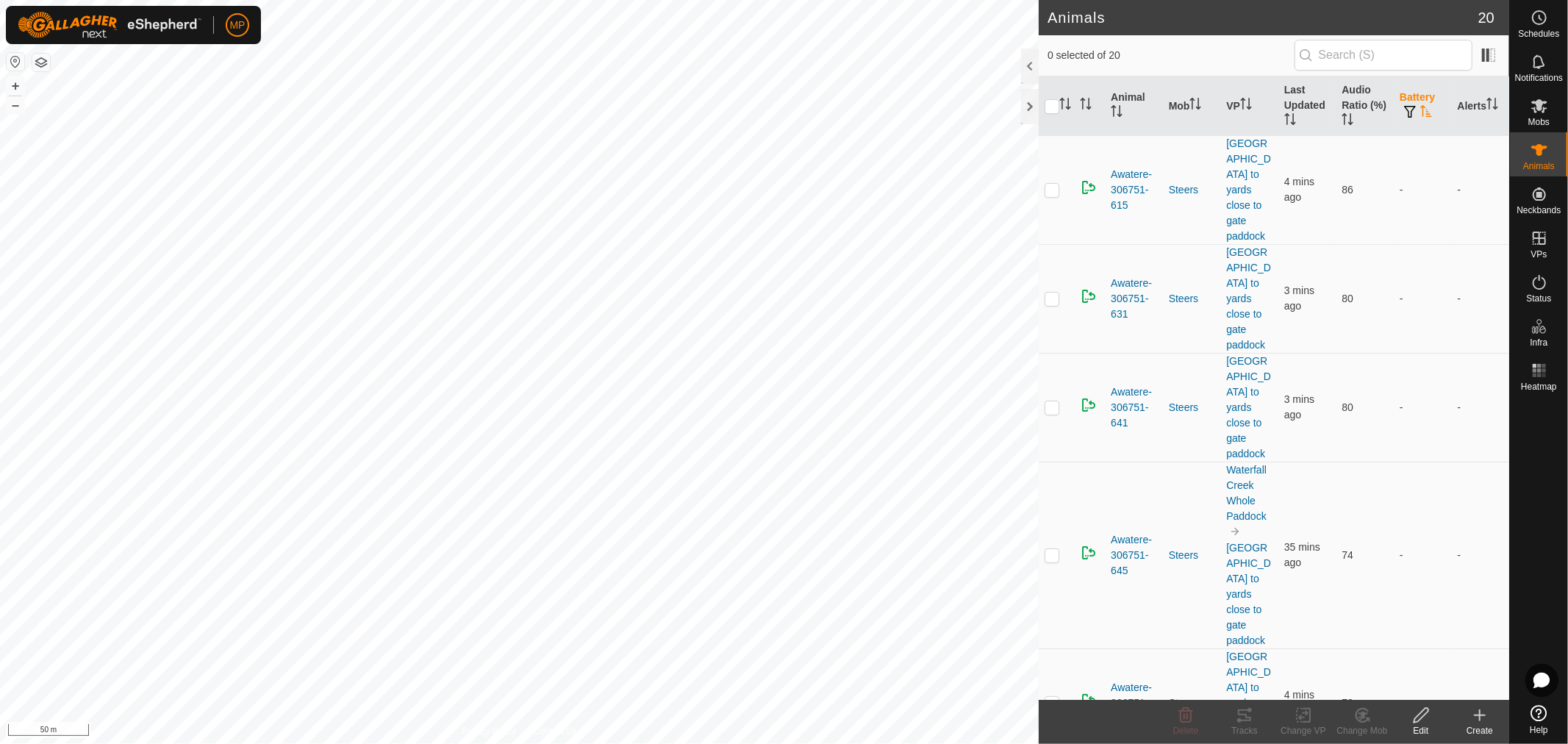
click at [1413, 91] on th "Battery" at bounding box center [1423, 106] width 58 height 59
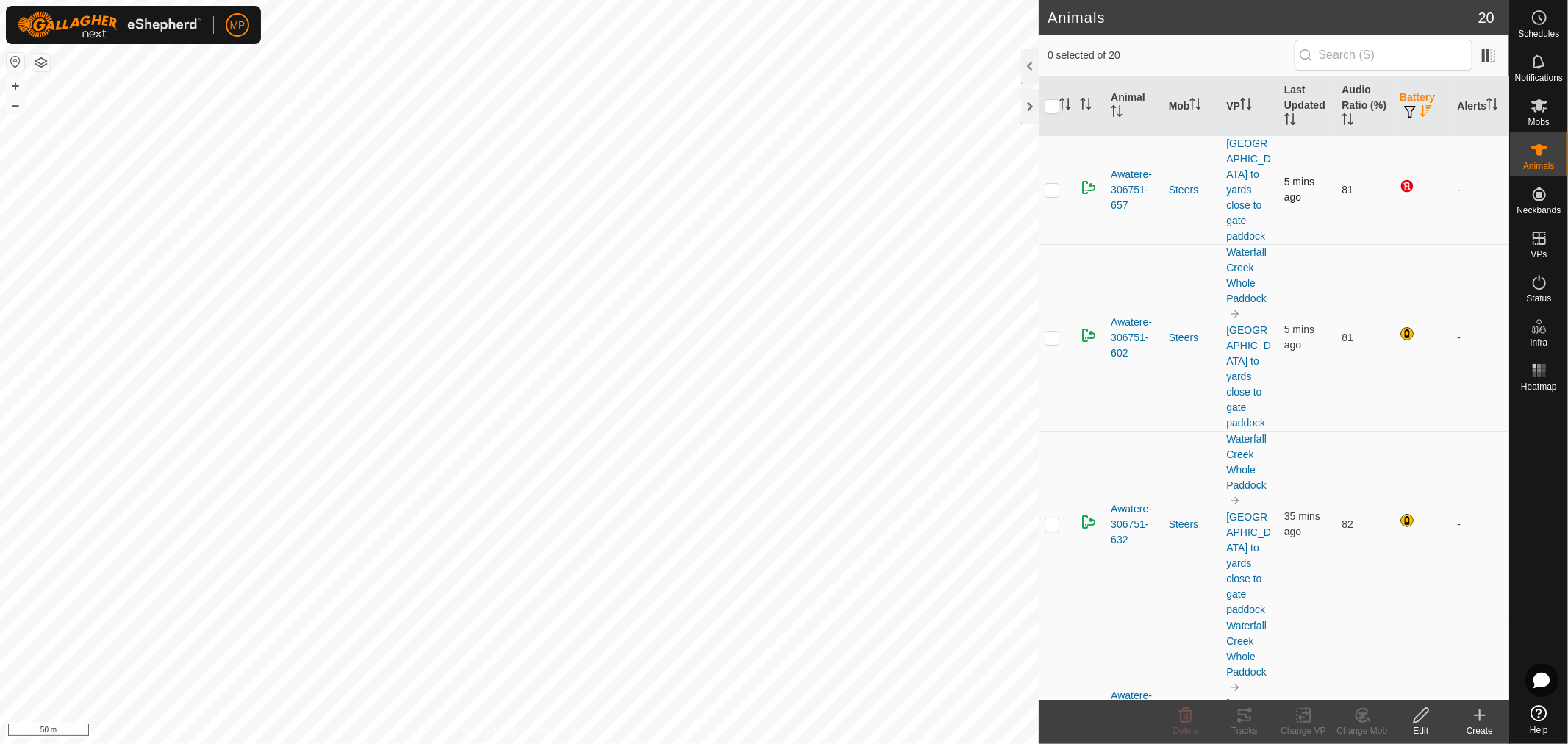
click at [1047, 184] on p-checkbox at bounding box center [1052, 190] width 14 height 12
checkbox input "false"
click at [1543, 282] on icon at bounding box center [1539, 282] width 18 height 18
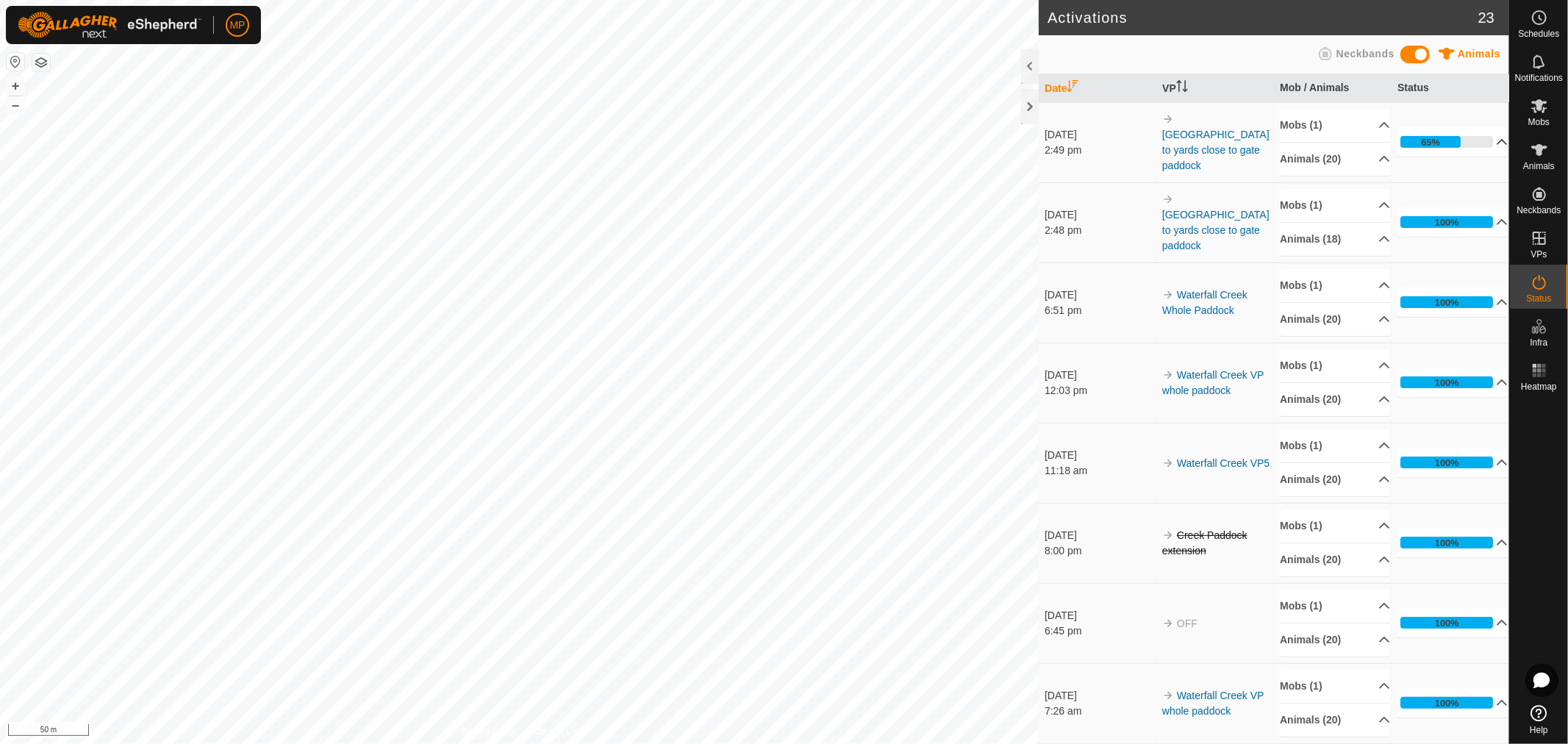
click at [1480, 145] on p-accordion-header "65%" at bounding box center [1453, 142] width 110 height 30
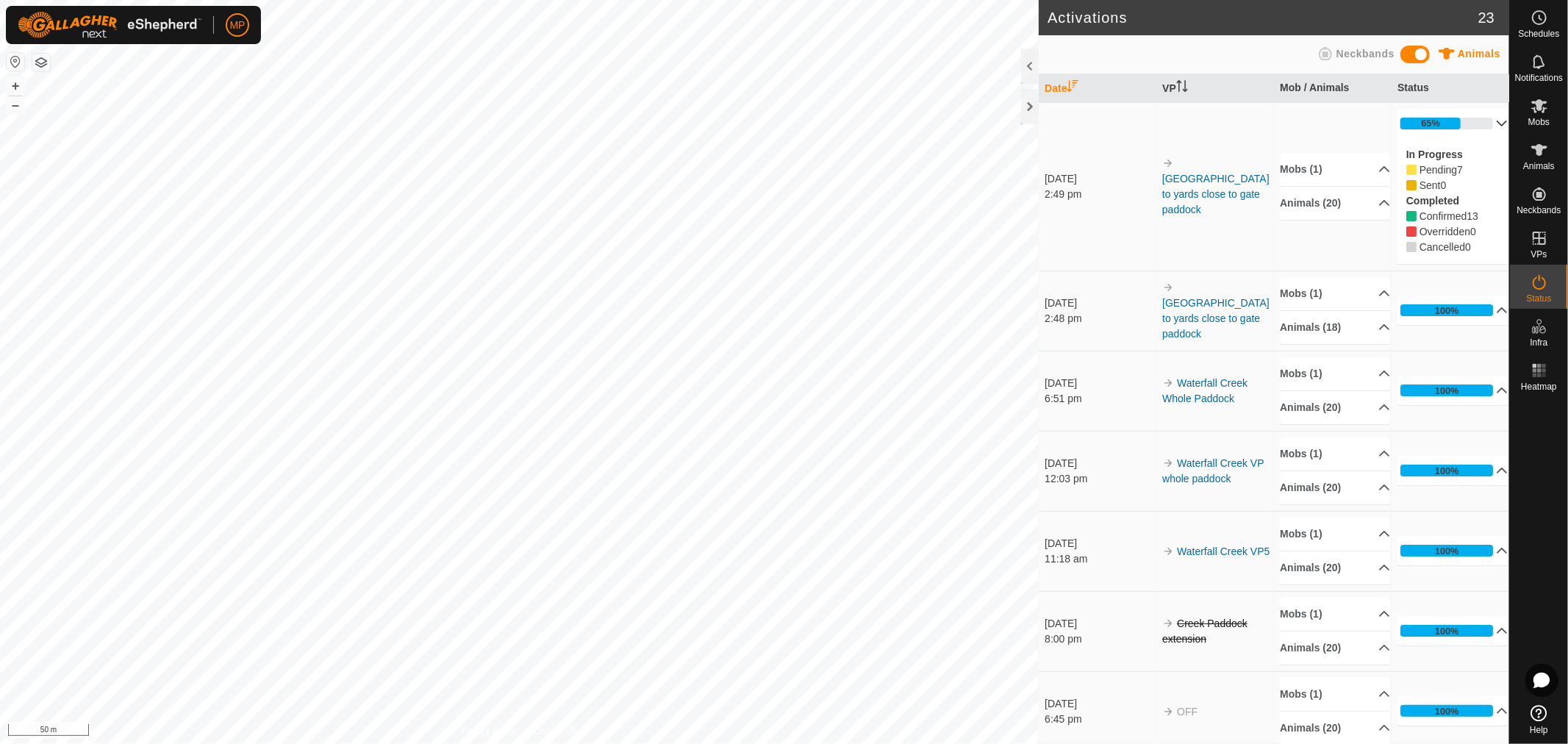
click at [1483, 120] on p-accordion-header "65%" at bounding box center [1453, 123] width 110 height 30
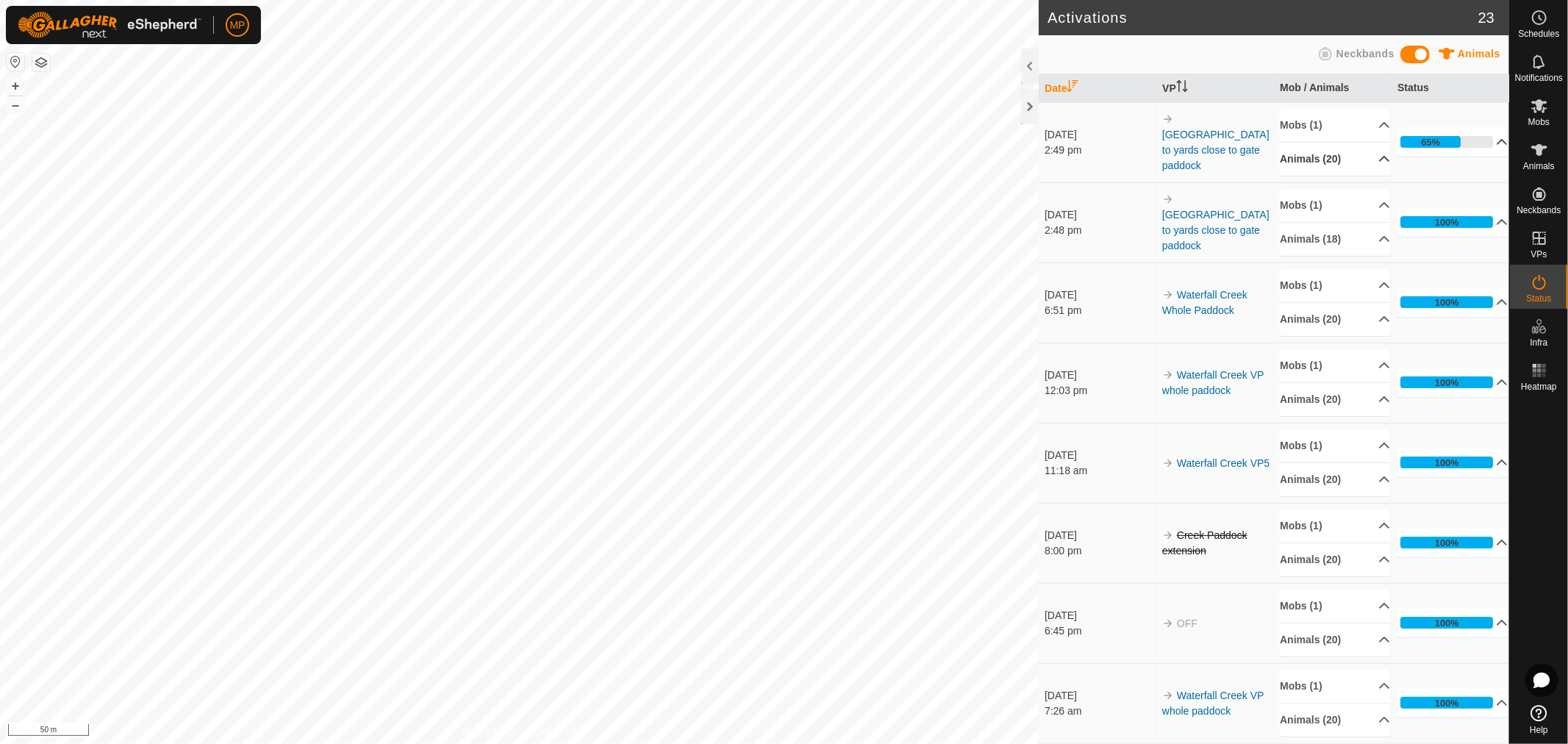
click at [1372, 163] on p-accordion-header "Animals (20)" at bounding box center [1335, 159] width 110 height 33
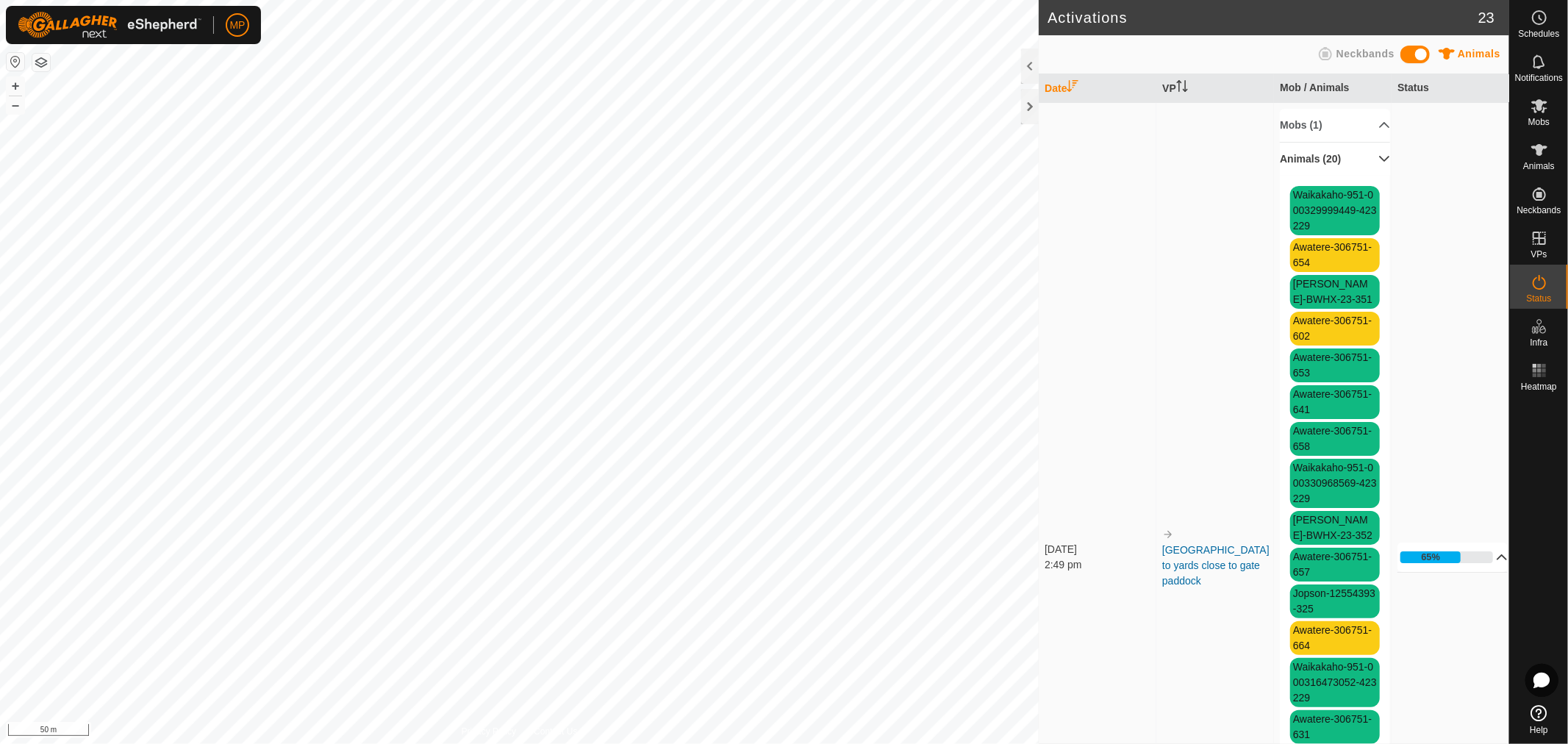
click at [1482, 561] on p-accordion-header "65%" at bounding box center [1453, 557] width 110 height 30
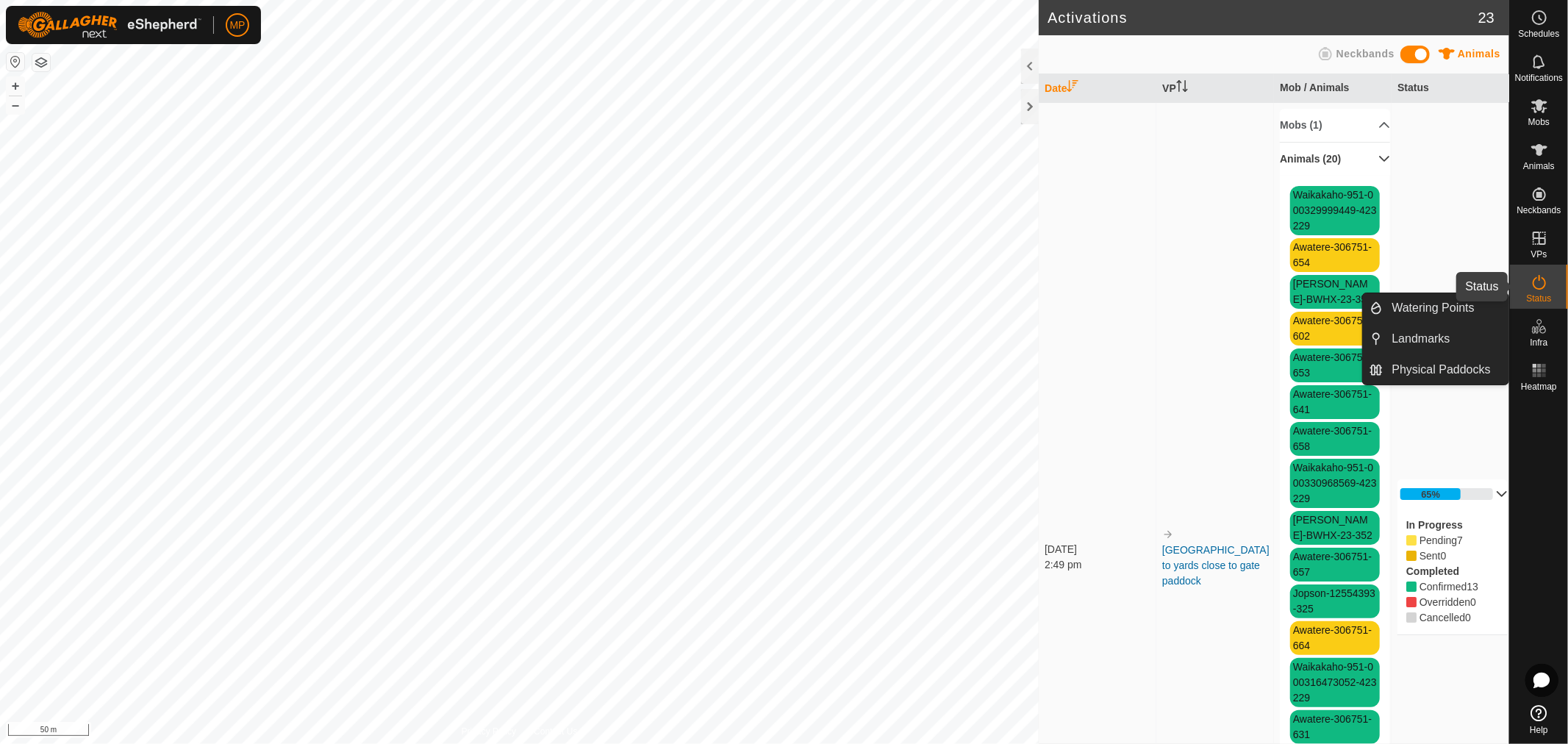
click at [1537, 298] on span "Status" at bounding box center [1538, 299] width 25 height 8
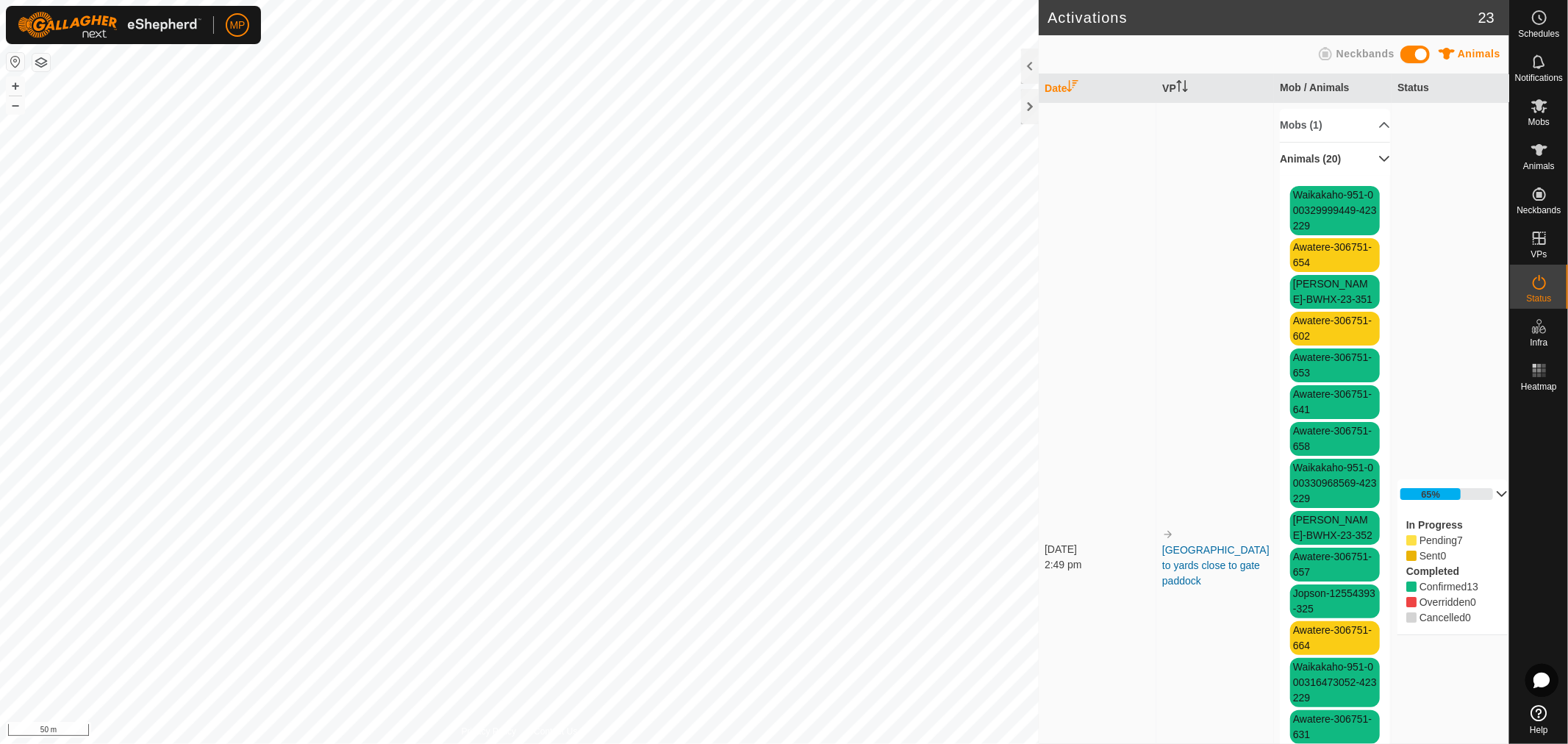
click at [1480, 493] on p-accordion-header "65%" at bounding box center [1453, 494] width 110 height 30
click at [1323, 257] on span "Awatere-306751-654" at bounding box center [1335, 255] width 90 height 34
click at [1545, 149] on icon at bounding box center [1539, 149] width 18 height 18
